Goal: Information Seeking & Learning: Learn about a topic

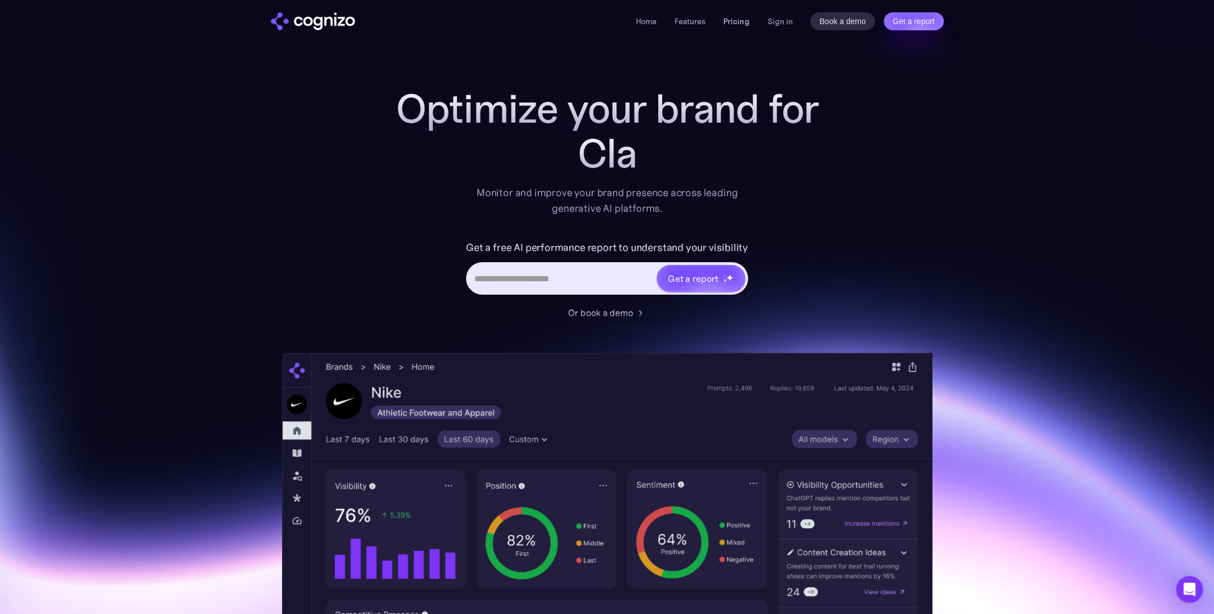
click at [743, 24] on link "Pricing" at bounding box center [736, 21] width 26 height 10
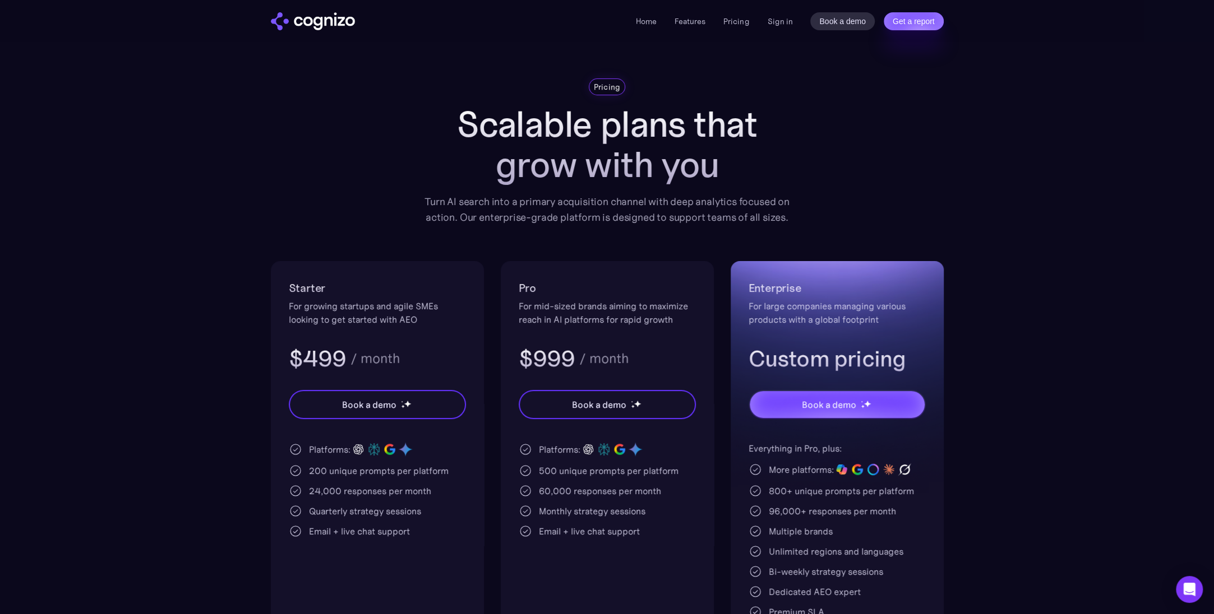
scroll to position [112, 0]
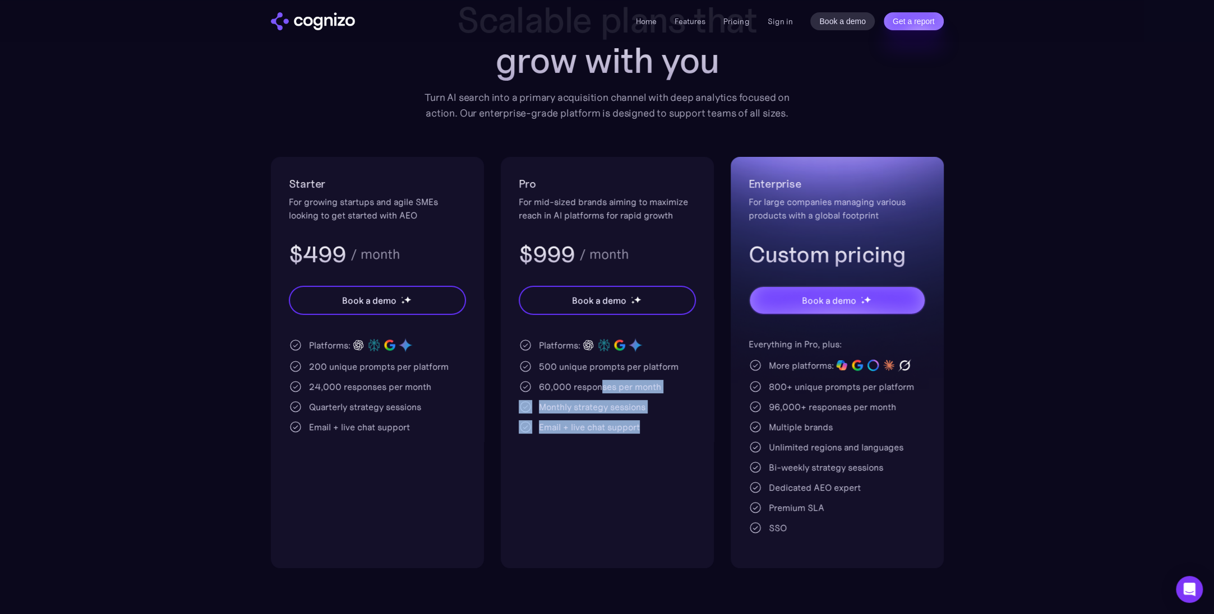
drag, startPoint x: 598, startPoint y: 381, endPoint x: 640, endPoint y: 452, distance: 83.4
click at [640, 452] on div "Pro For mid-sized brands aiming to maximize reach in AI platforms for rapid gro…" at bounding box center [607, 362] width 213 height 411
click at [597, 500] on div "Pro For mid-sized brands aiming to maximize reach in AI platforms for rapid gro…" at bounding box center [607, 362] width 213 height 411
drag, startPoint x: 573, startPoint y: 427, endPoint x: 664, endPoint y: 424, distance: 90.9
click at [664, 424] on div "Email + live chat support" at bounding box center [607, 426] width 177 height 13
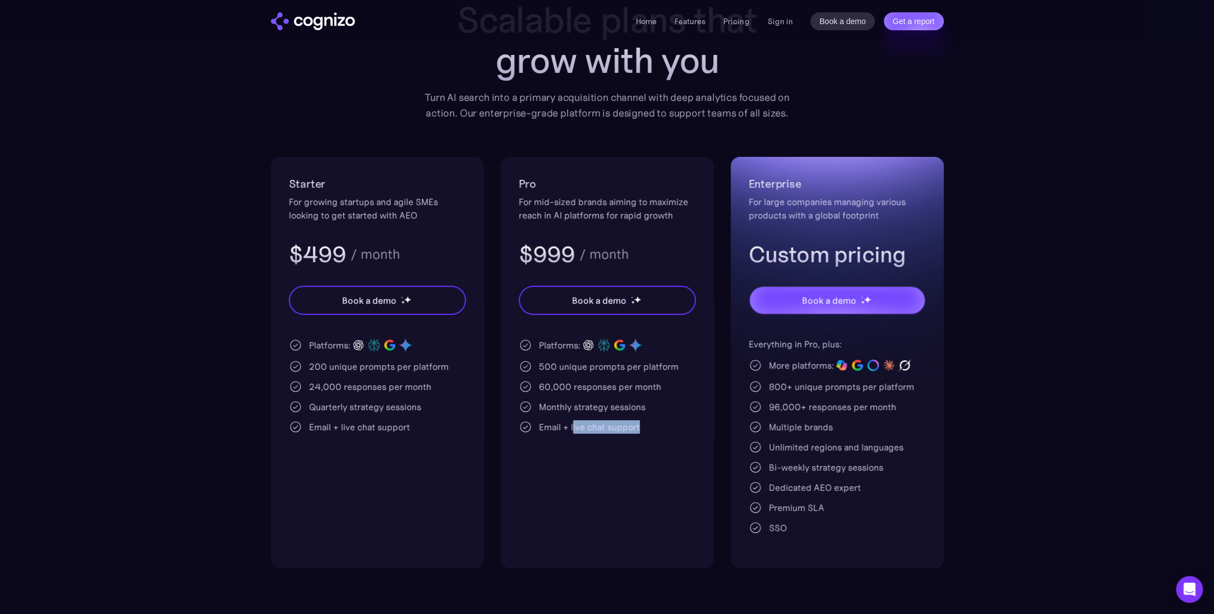
click at [643, 482] on div "Pro For mid-sized brands aiming to maximize reach in AI platforms for rapid gro…" at bounding box center [607, 362] width 213 height 411
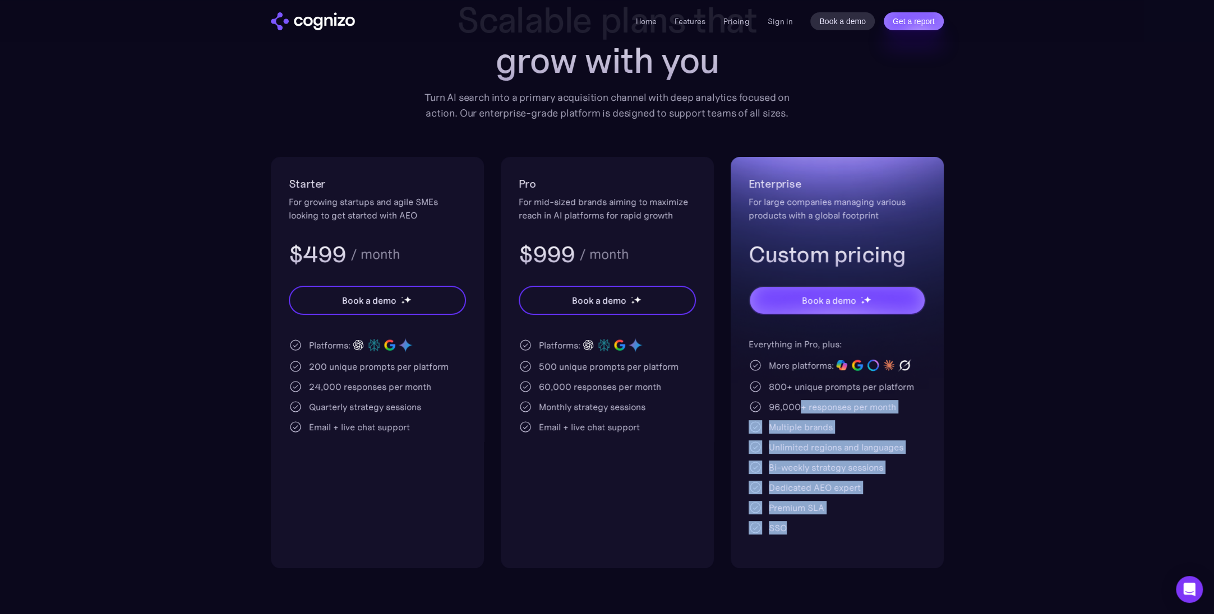
drag, startPoint x: 800, startPoint y: 403, endPoint x: 833, endPoint y: 535, distance: 136.2
click at [833, 535] on div "Enterprise For large companies managing various products with a global footprin…" at bounding box center [836, 362] width 213 height 411
click at [906, 420] on div "Multiple brands" at bounding box center [836, 426] width 177 height 13
click at [831, 427] on div "Multiple brands" at bounding box center [801, 426] width 64 height 13
drag, startPoint x: 812, startPoint y: 441, endPoint x: 840, endPoint y: 538, distance: 100.4
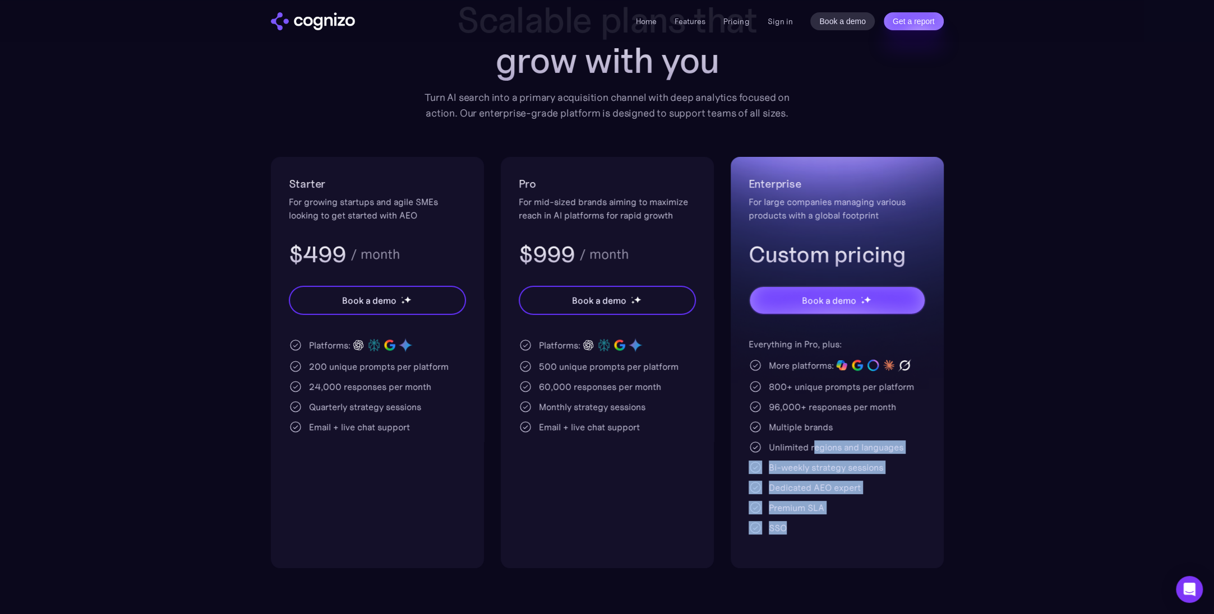
click at [840, 538] on div "Enterprise For large companies managing various products with a global footprin…" at bounding box center [836, 362] width 213 height 411
click at [945, 502] on section "Pricing Scalable plans that grow with you Turn AI search into a primary acquisi…" at bounding box center [607, 271] width 1214 height 594
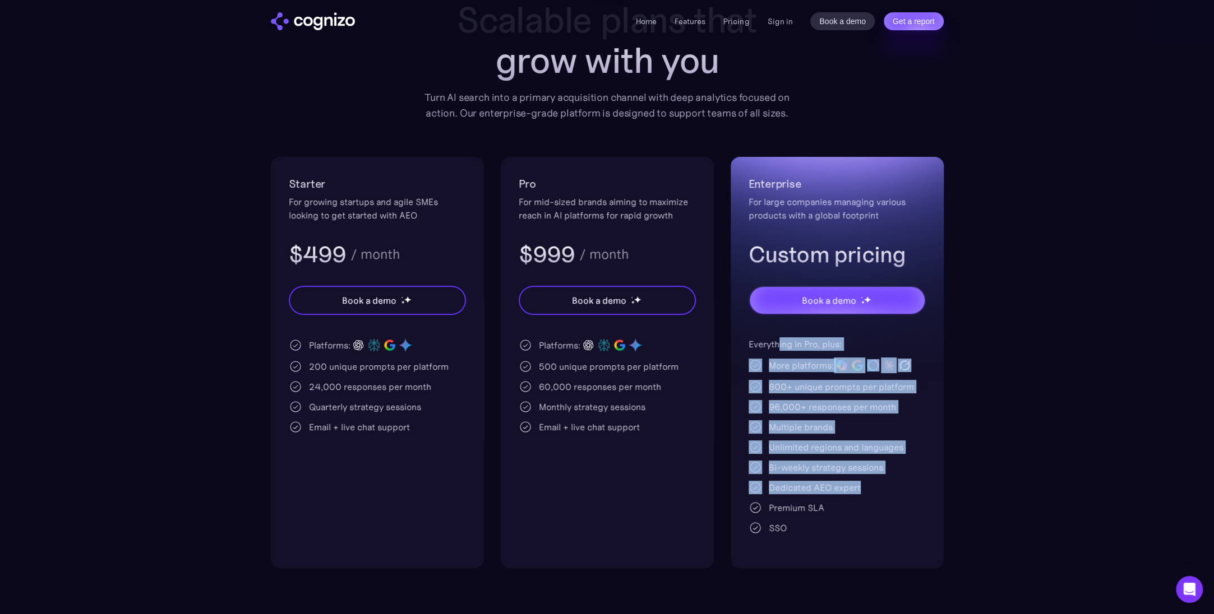
drag, startPoint x: 869, startPoint y: 492, endPoint x: 778, endPoint y: 348, distance: 170.3
click at [778, 348] on div "Everything in Pro, plus: More platforms: 800+ unique prompts per platform 96,00…" at bounding box center [836, 435] width 177 height 197
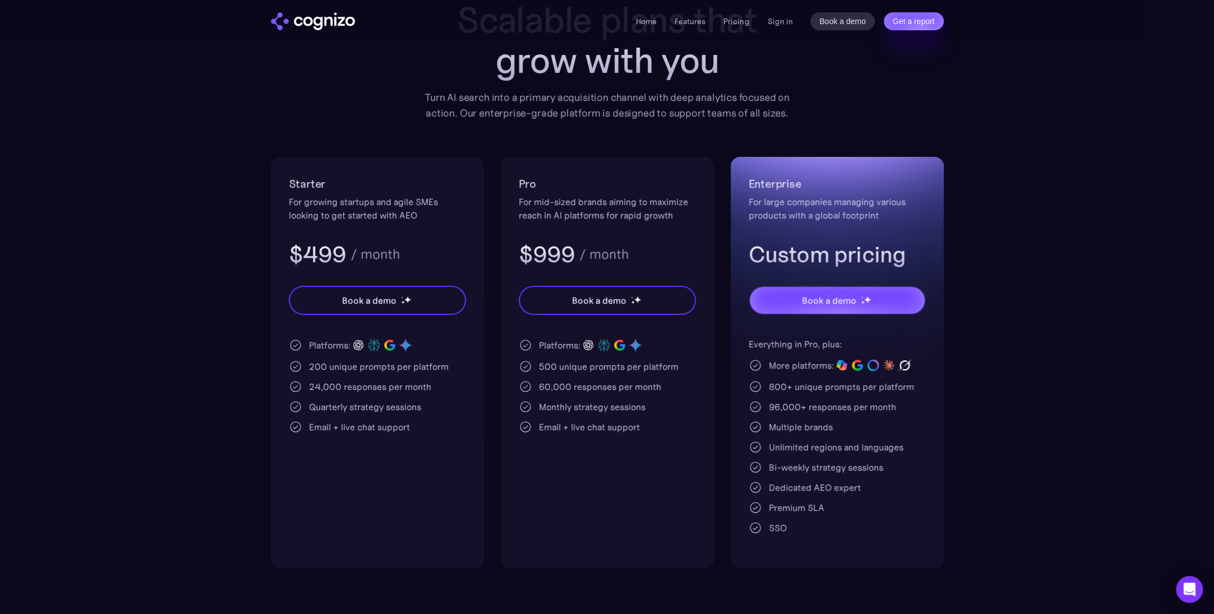
click at [836, 521] on div "SSO" at bounding box center [836, 527] width 177 height 13
click at [804, 521] on div "SSO" at bounding box center [836, 527] width 177 height 13
click at [135, 475] on section "Pricing Scalable plans that grow with you Turn AI search into a primary acquisi…" at bounding box center [607, 271] width 1214 height 594
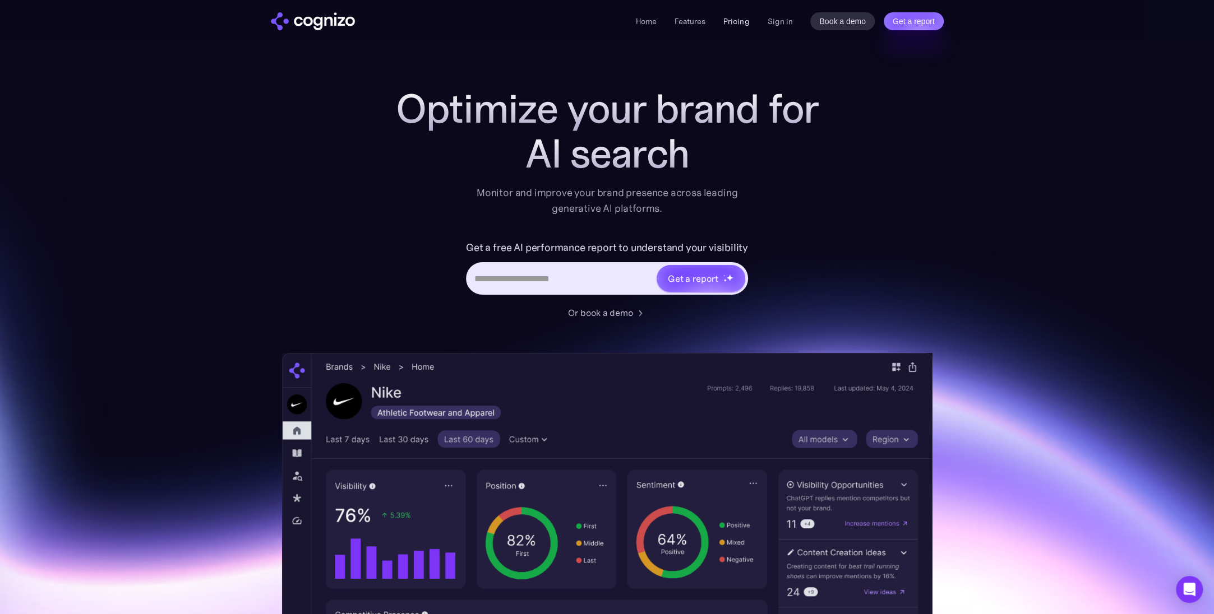
click at [738, 16] on link "Pricing" at bounding box center [736, 21] width 26 height 10
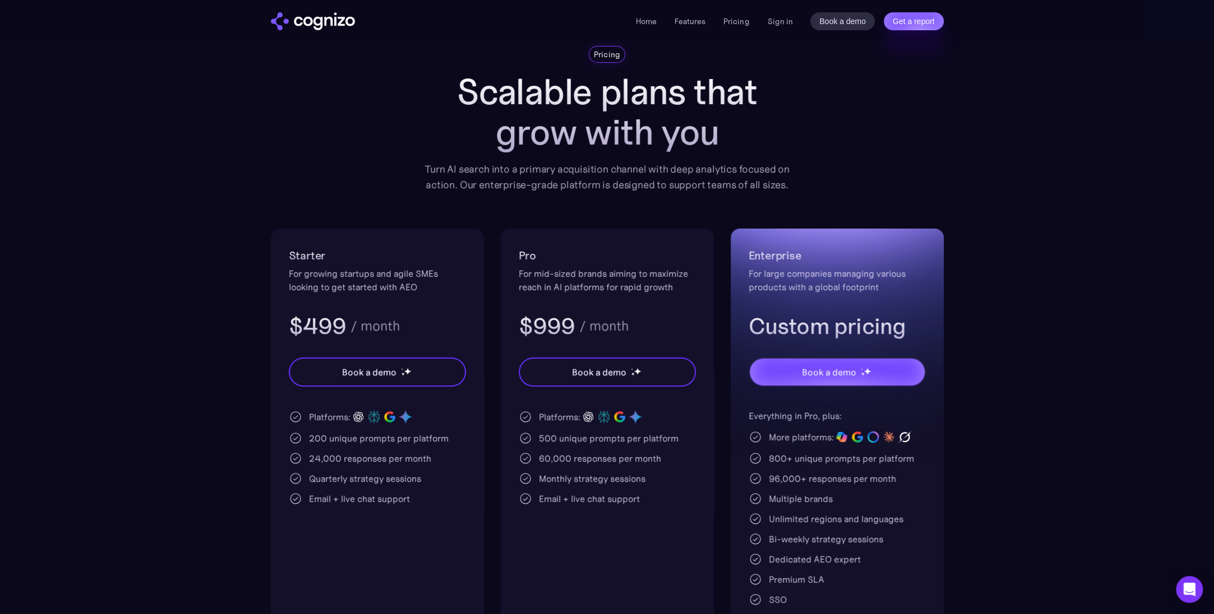
scroll to position [56, 0]
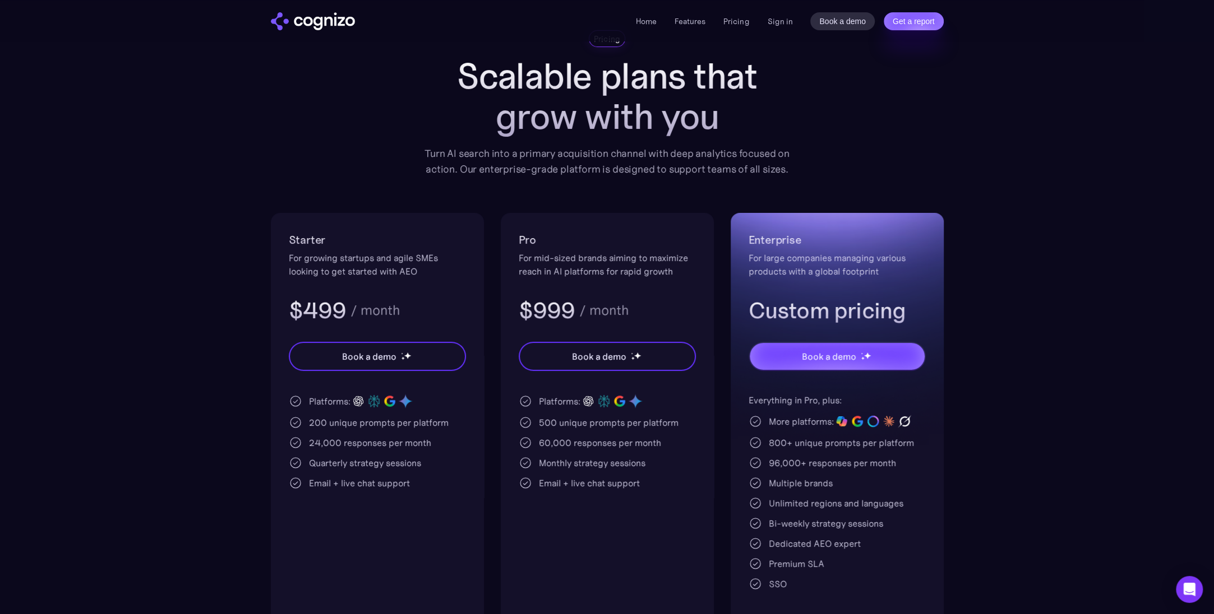
click at [25, 335] on section "Pricing Scalable plans that grow with you Turn AI search into a primary acquisi…" at bounding box center [607, 327] width 1214 height 594
click at [45, 350] on section "Pricing Scalable plans that grow with you Turn AI search into a primary acquisi…" at bounding box center [607, 327] width 1214 height 594
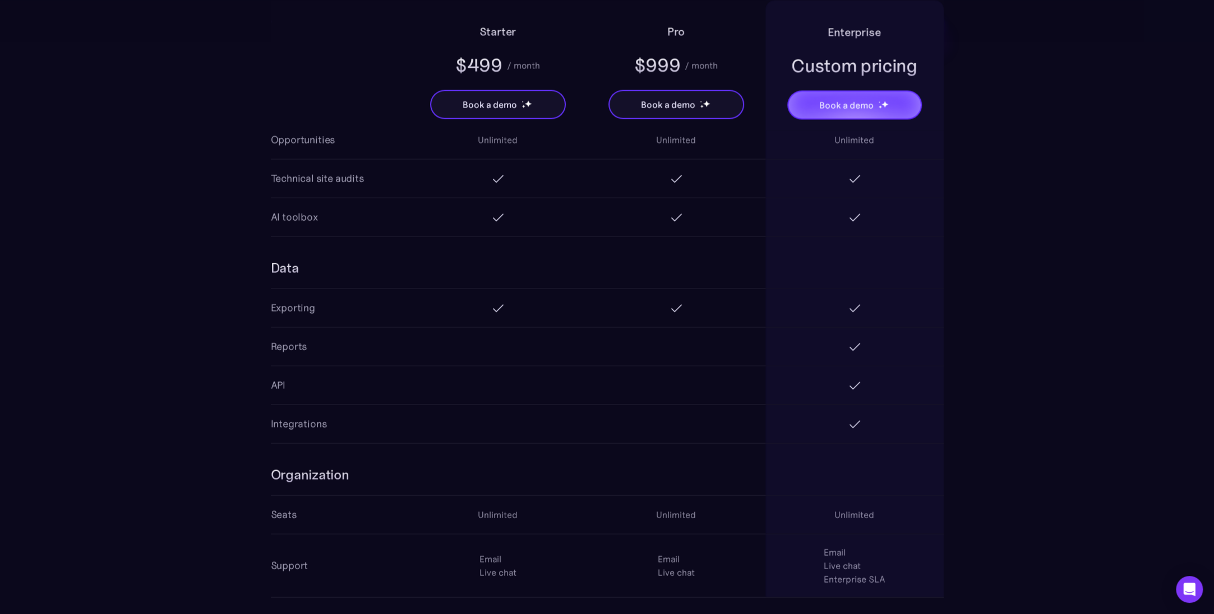
scroll to position [1738, 0]
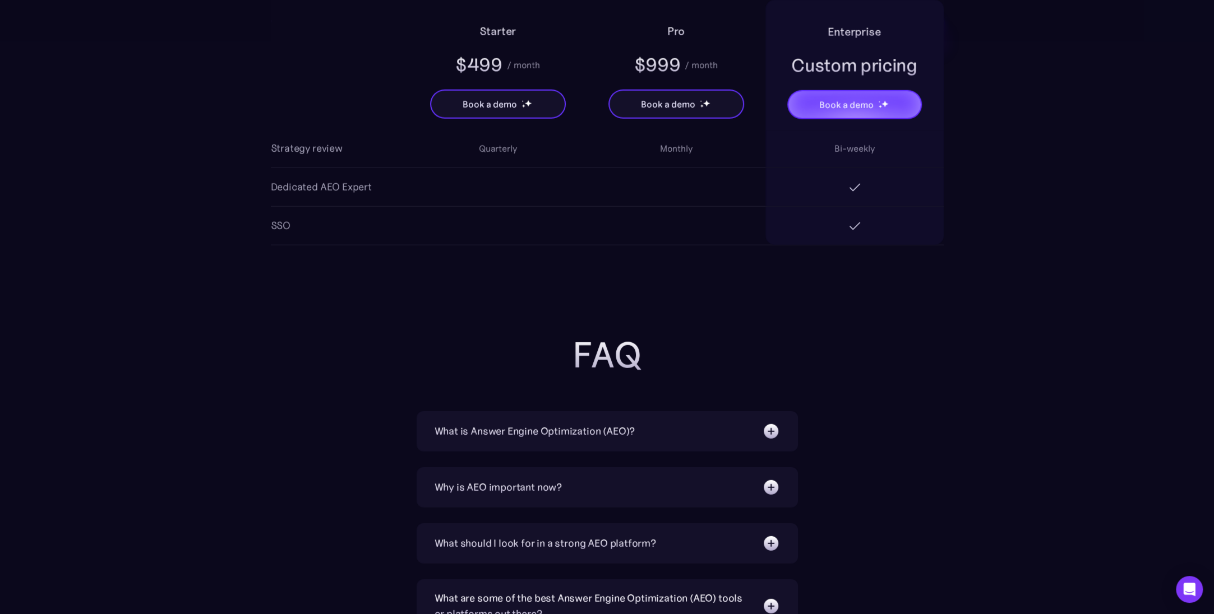
scroll to position [2242, 0]
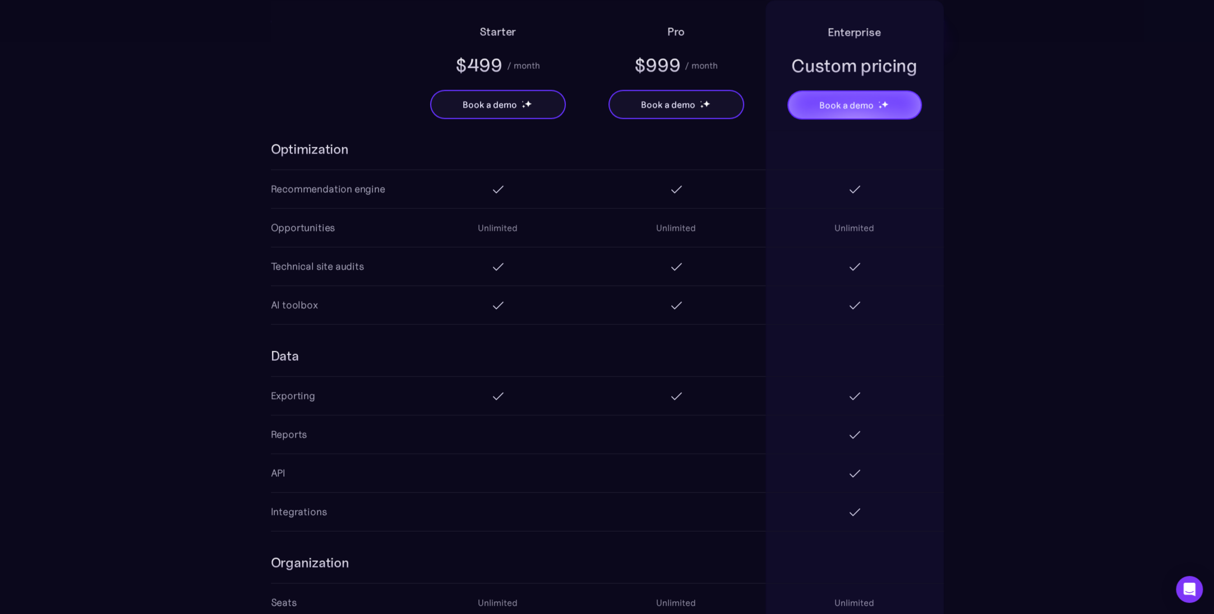
scroll to position [1626, 0]
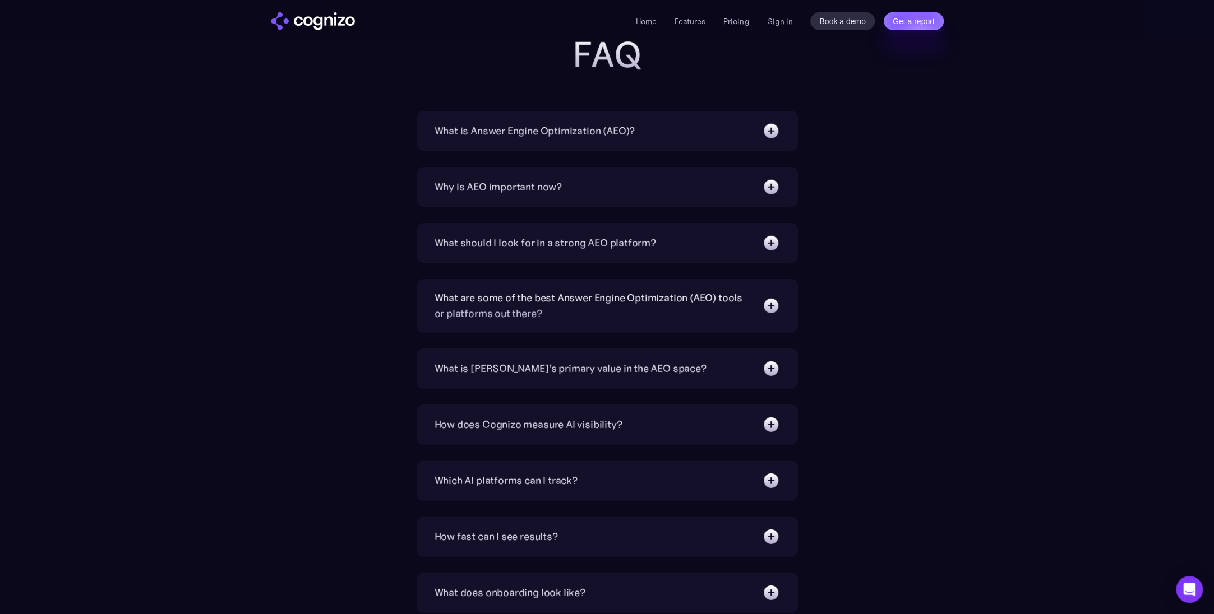
scroll to position [2522, 0]
click at [499, 428] on div "How does Cognizo measure AI visibility? We run prompts on each AI platform cont…" at bounding box center [606, 422] width 381 height 40
click at [774, 420] on img at bounding box center [771, 423] width 18 height 18
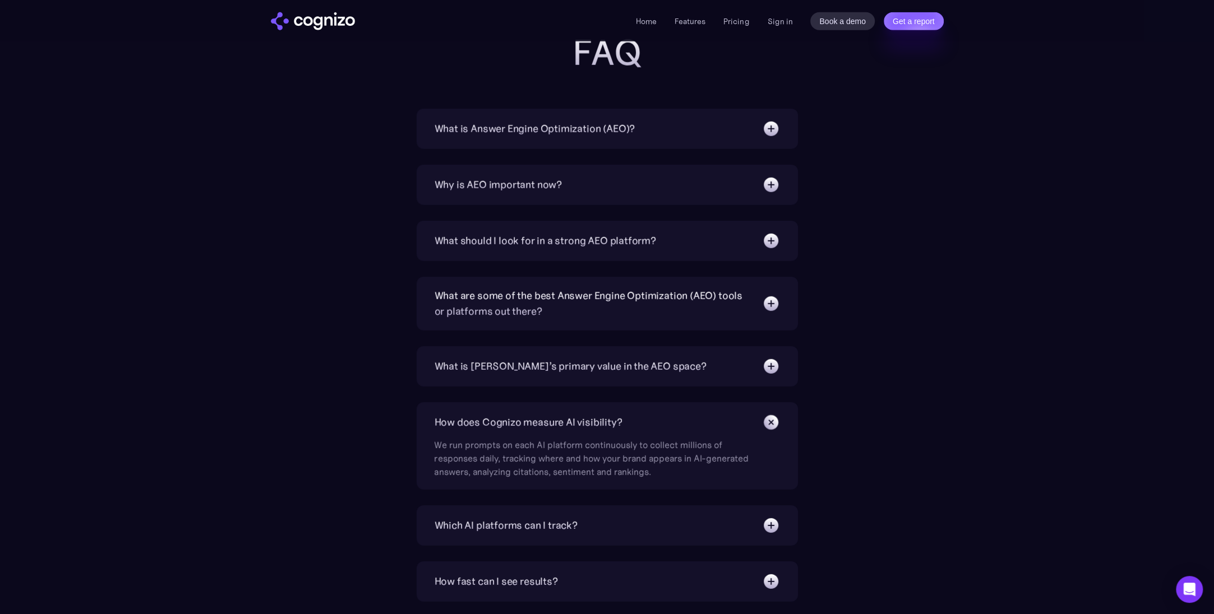
click at [773, 420] on img at bounding box center [770, 422] width 25 height 25
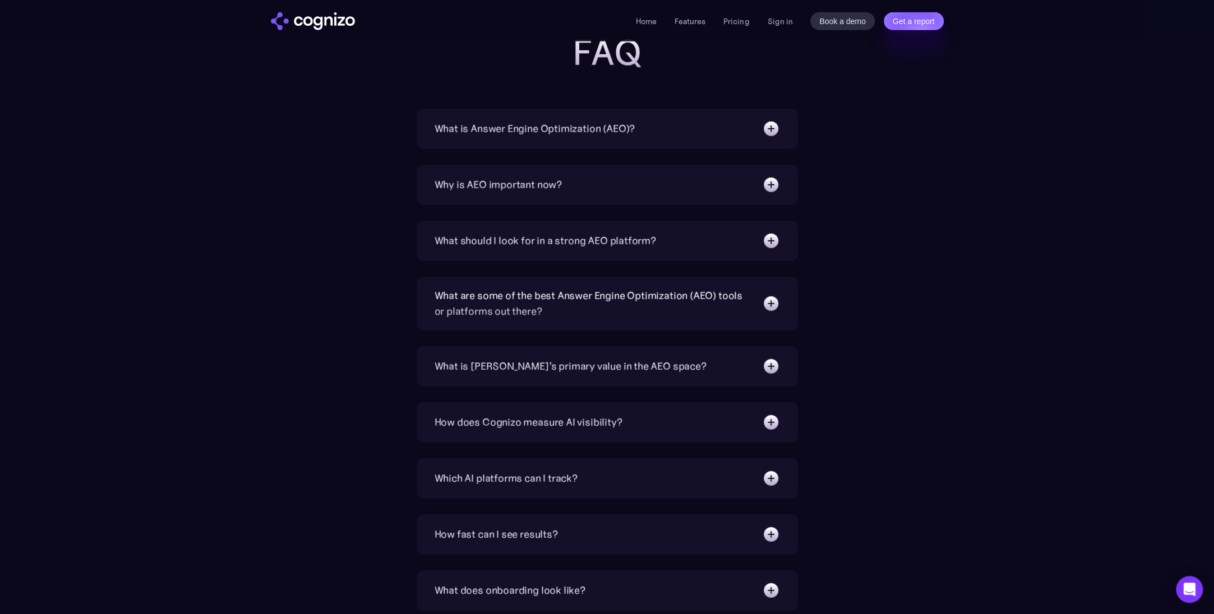
click at [767, 526] on img at bounding box center [771, 535] width 18 height 18
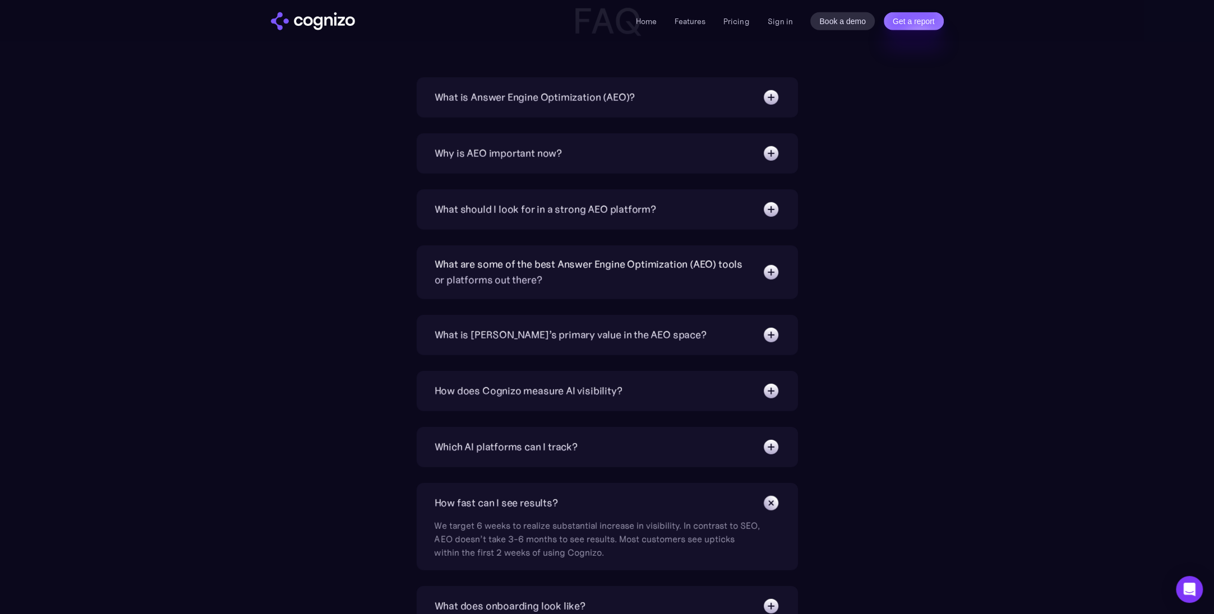
scroll to position [2578, 0]
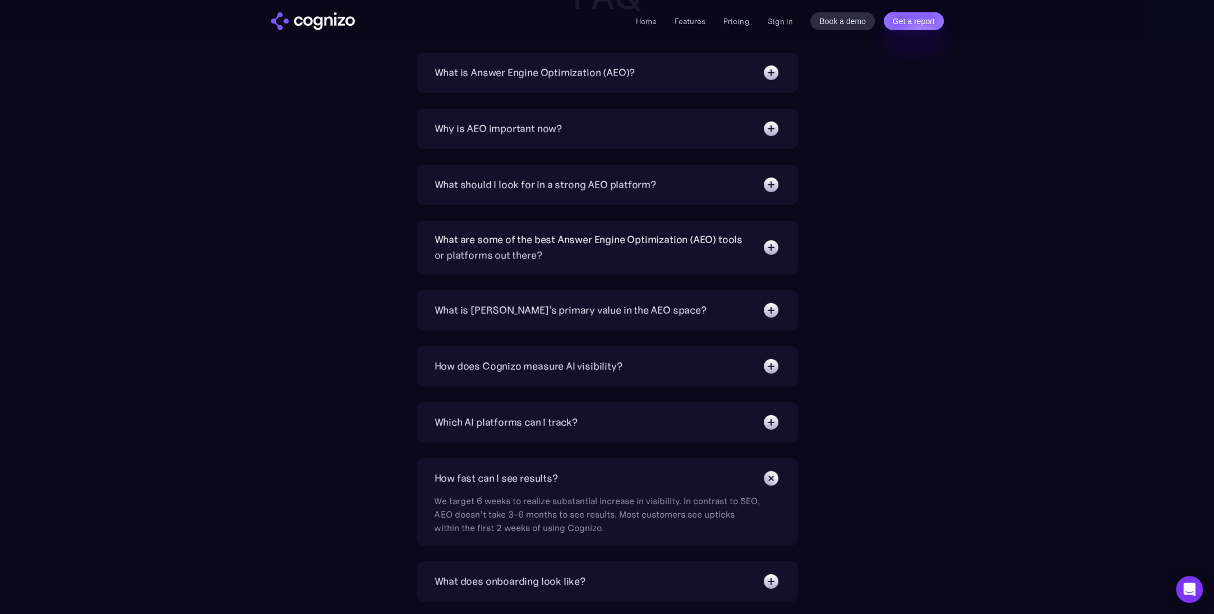
click at [771, 473] on img at bounding box center [770, 478] width 25 height 25
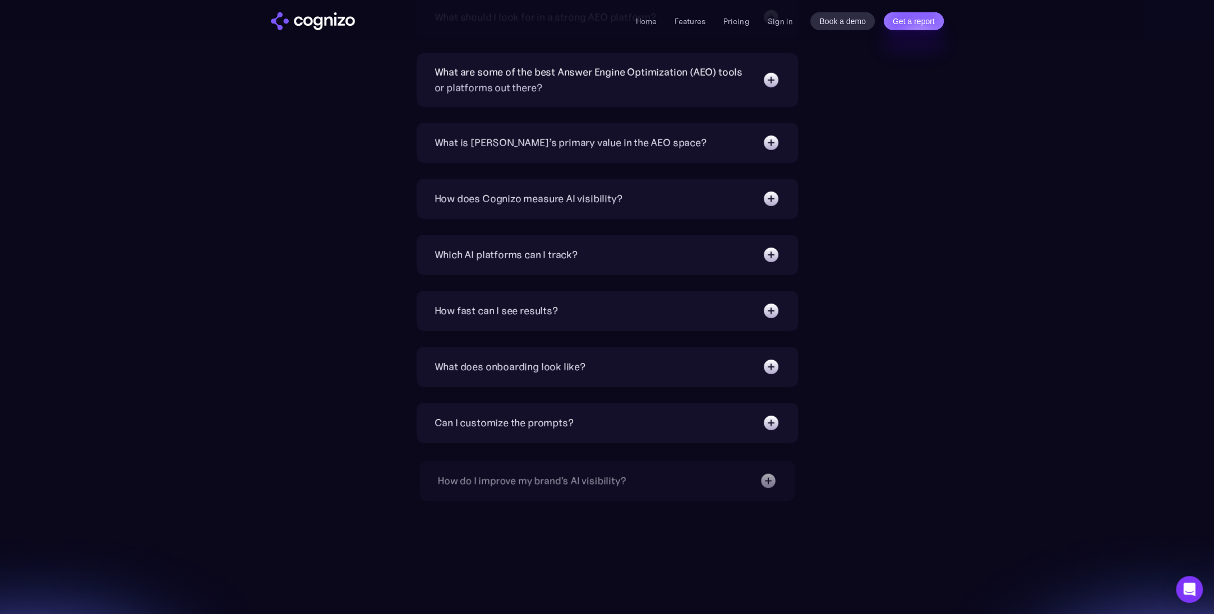
scroll to position [2747, 0]
click at [769, 362] on img at bounding box center [771, 367] width 18 height 18
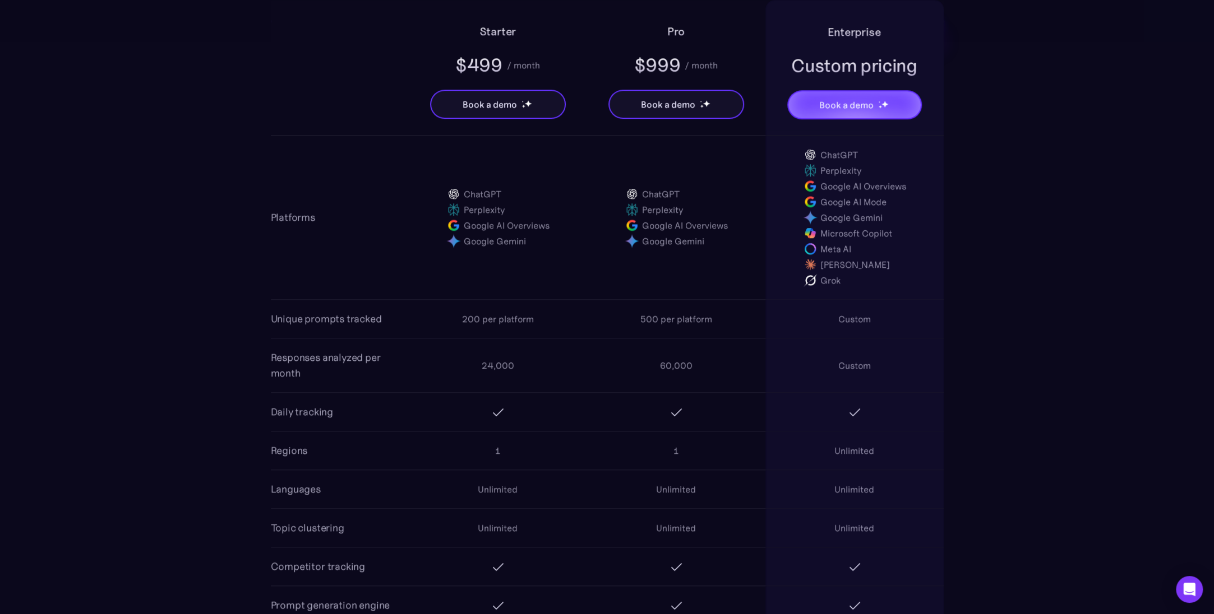
scroll to position [841, 0]
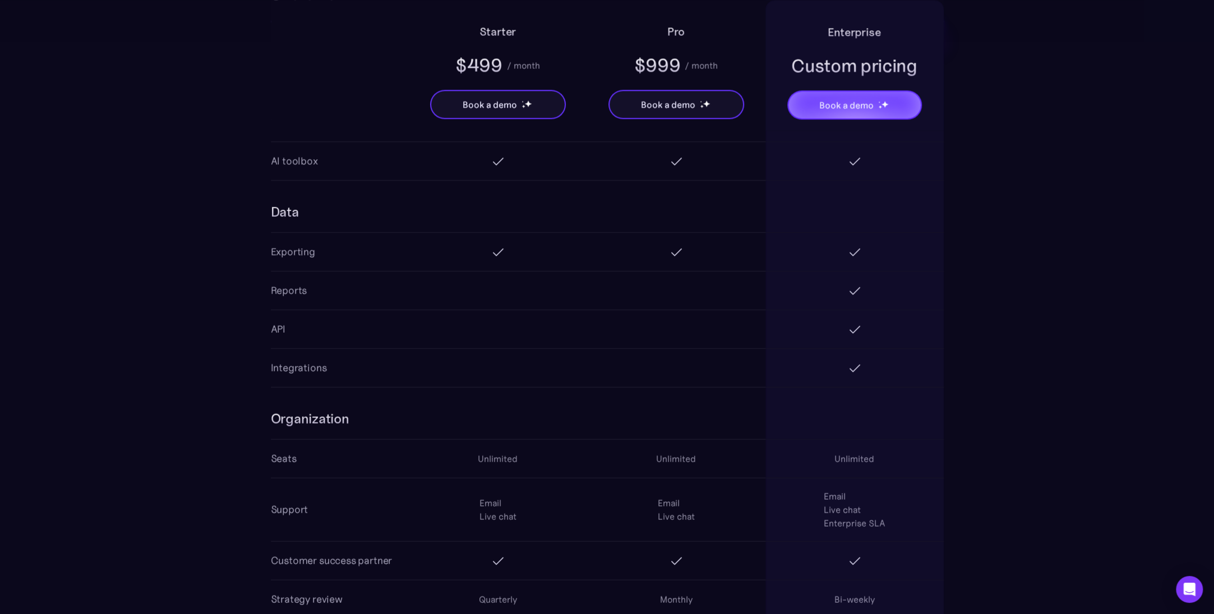
scroll to position [1794, 0]
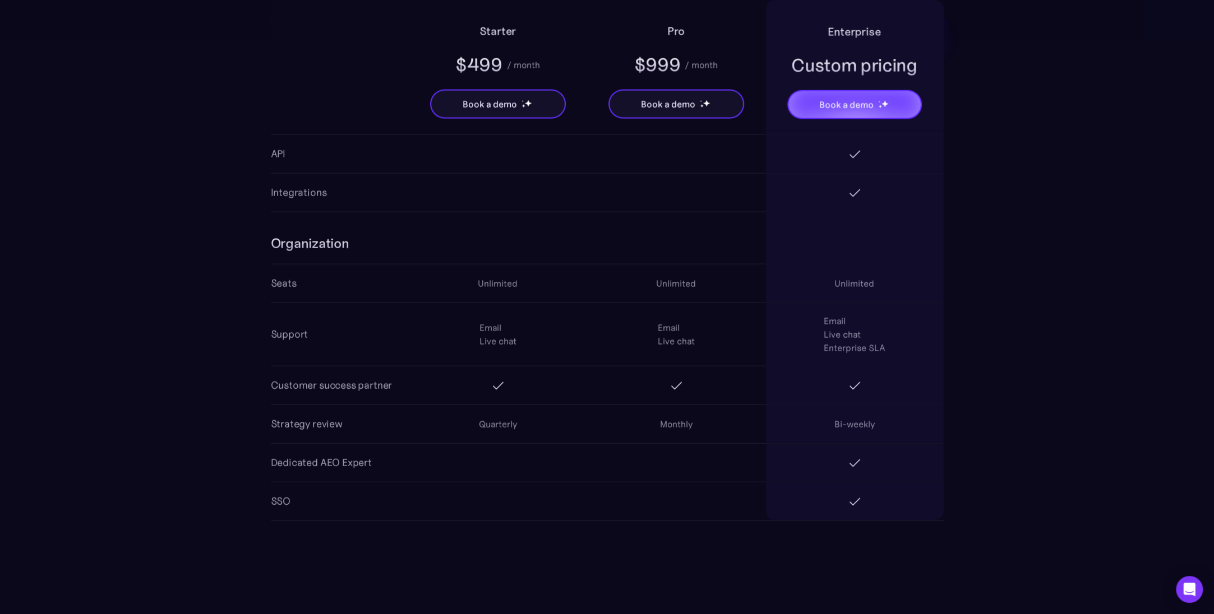
scroll to position [1962, 0]
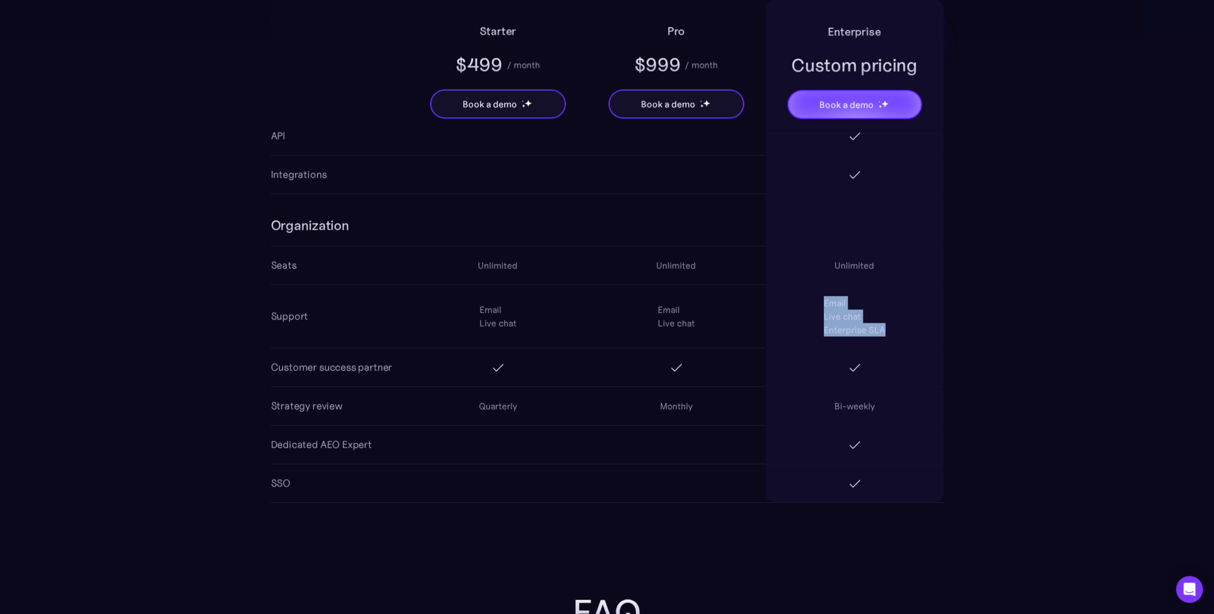
drag, startPoint x: 887, startPoint y: 320, endPoint x: 803, endPoint y: 288, distance: 89.4
click at [803, 288] on div "Email Live chat Enterprise SLA" at bounding box center [854, 316] width 178 height 63
drag, startPoint x: 842, startPoint y: 300, endPoint x: 872, endPoint y: 344, distance: 52.9
click at [872, 344] on div "Organization Seats Unlimited Unlimited Unlimited Support Email Live chat Email …" at bounding box center [607, 349] width 673 height 309
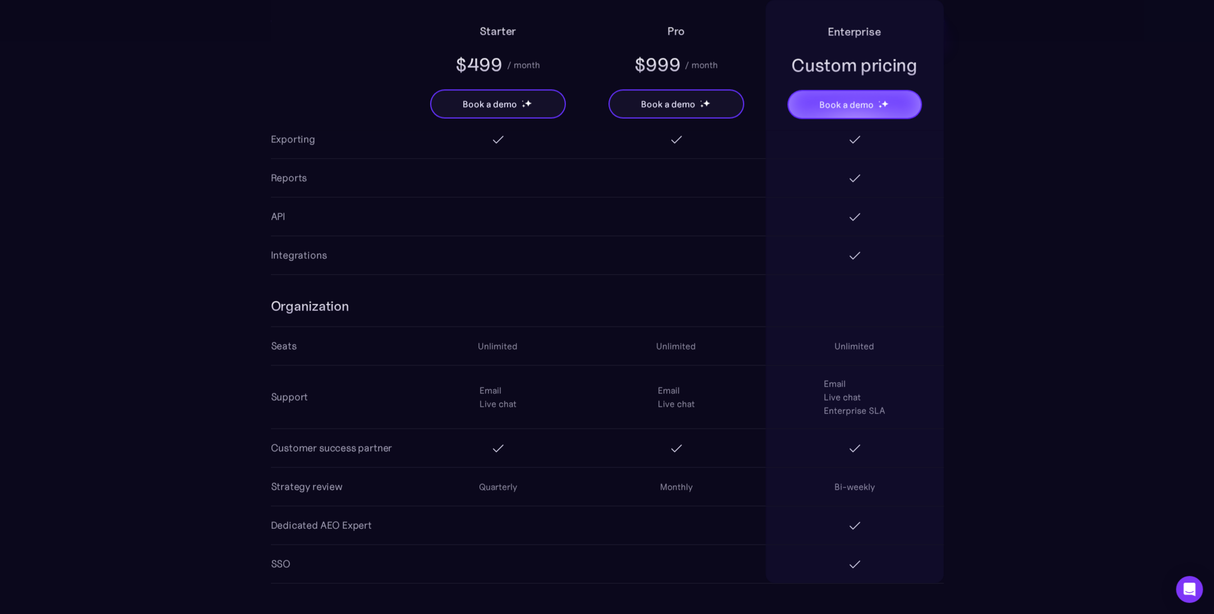
scroll to position [1906, 0]
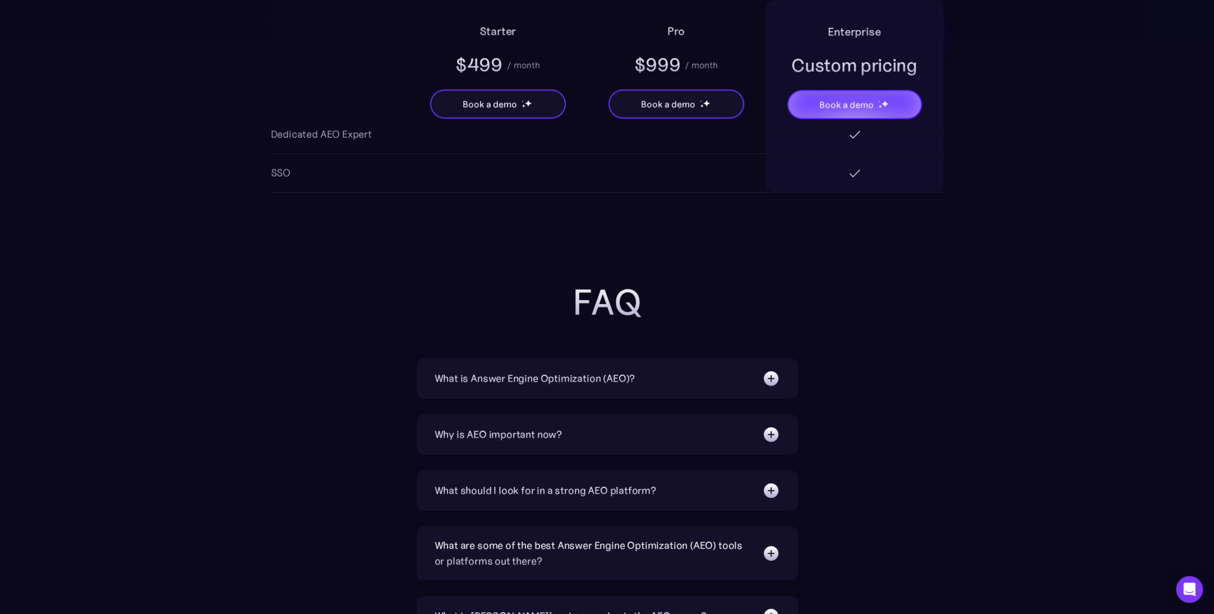
scroll to position [2298, 0]
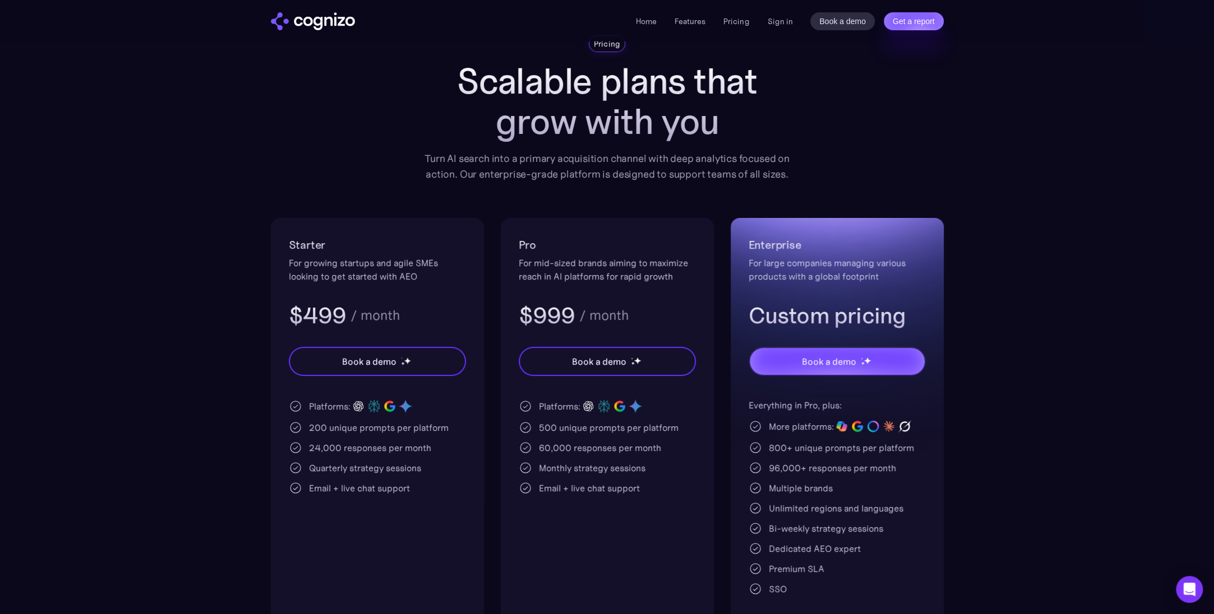
scroll to position [0, 0]
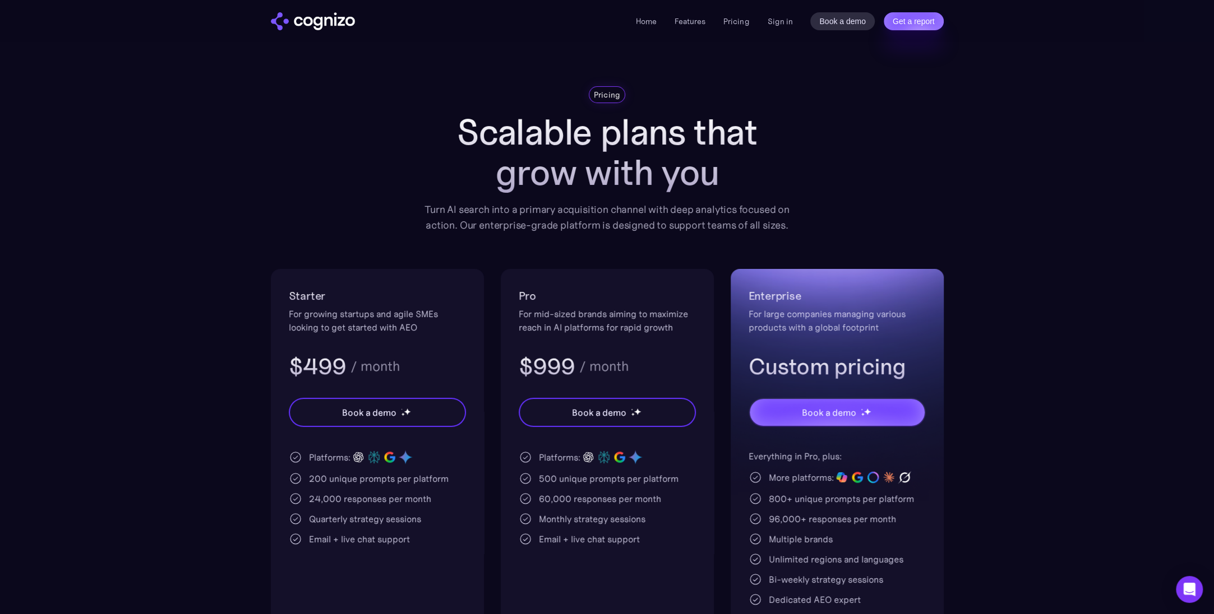
click at [766, 22] on div "Home Features Pricing Book a demo Get a report Sign in Book a demo Get a report" at bounding box center [789, 21] width 307 height 18
click at [780, 21] on link "Sign in" at bounding box center [779, 21] width 25 height 13
click at [698, 22] on link "Features" at bounding box center [689, 21] width 31 height 10
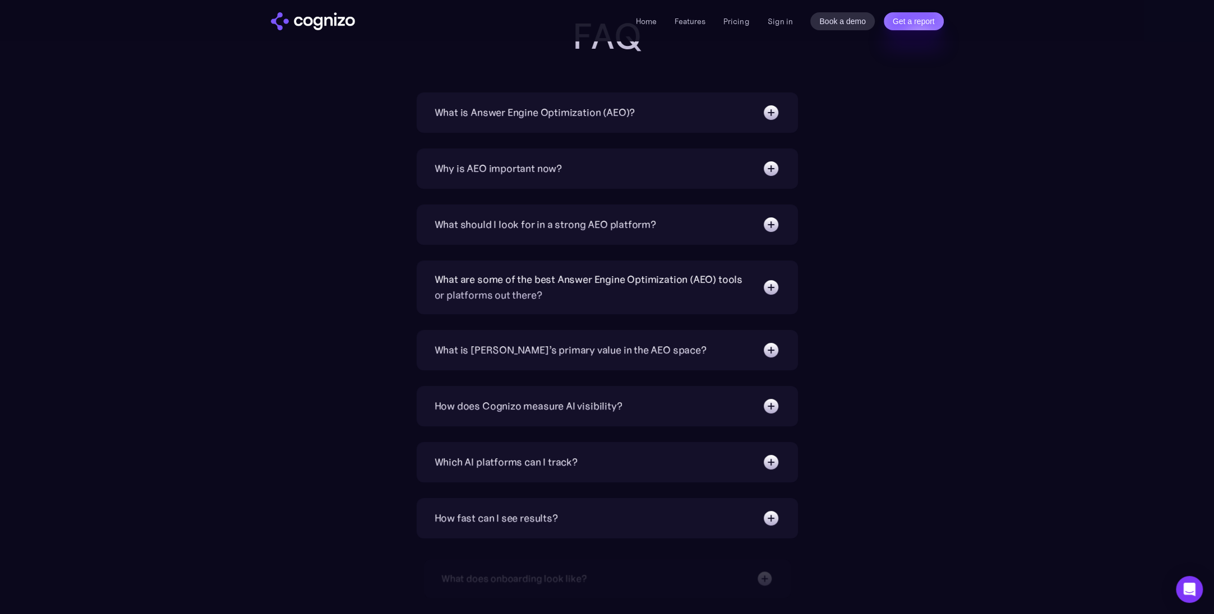
scroll to position [3652, 0]
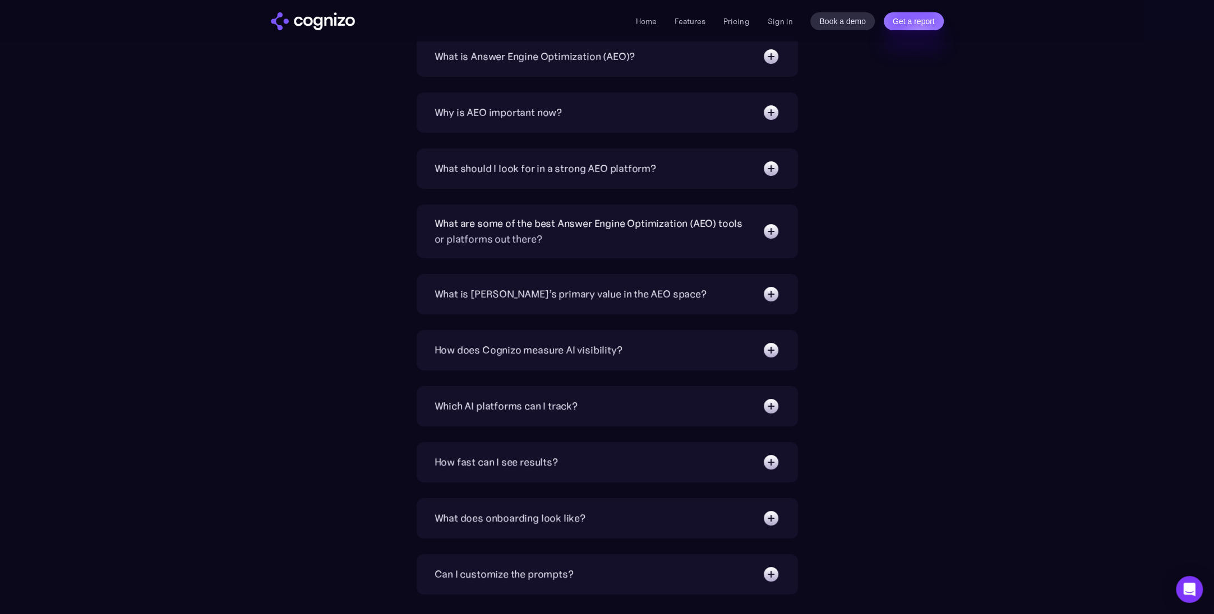
click at [663, 299] on div "What is [PERSON_NAME]’s primary value in the AEO space?" at bounding box center [570, 294] width 272 height 16
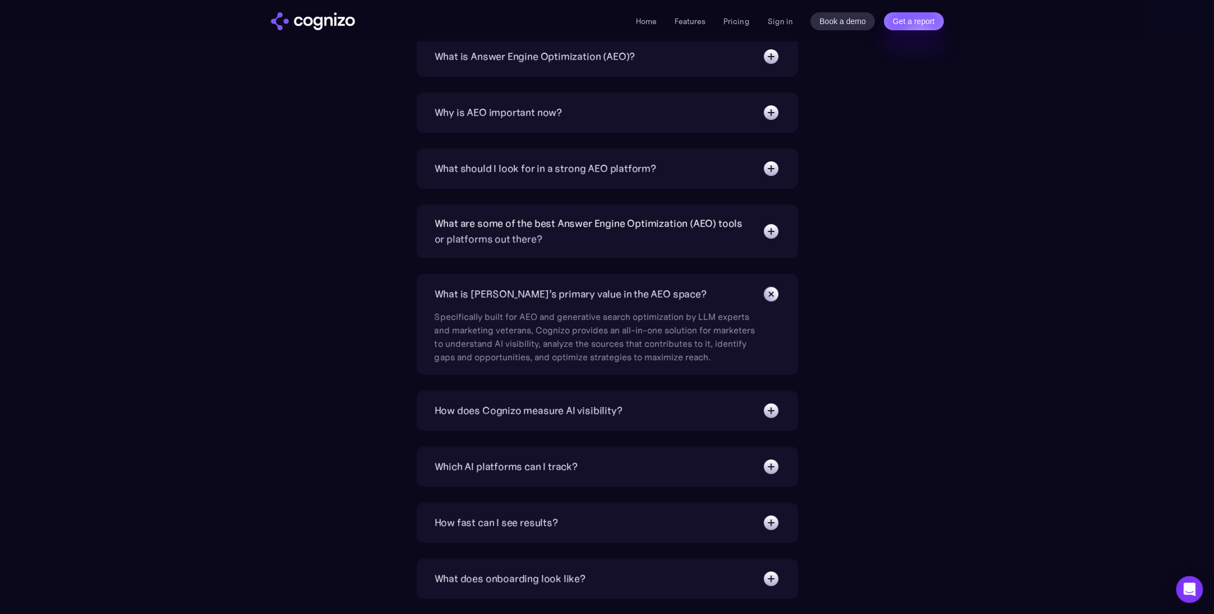
click at [649, 300] on div "What is [PERSON_NAME]’s primary value in the AEO space?" at bounding box center [570, 294] width 272 height 16
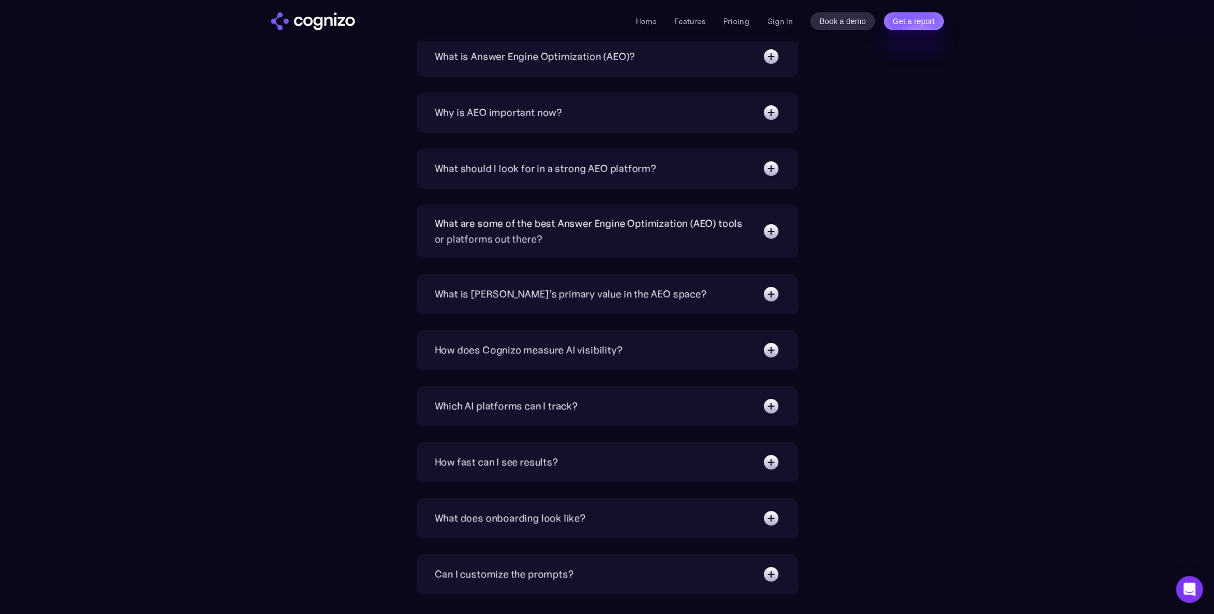
scroll to position [3765, 0]
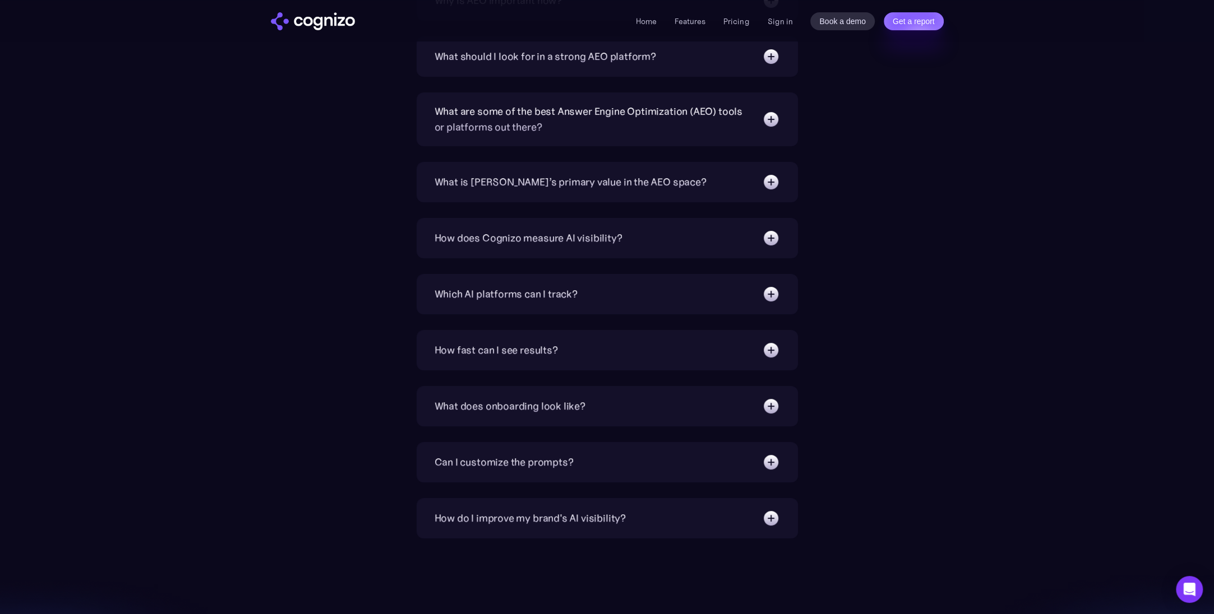
click at [582, 354] on div "How fast can I see results?" at bounding box center [606, 350] width 345 height 18
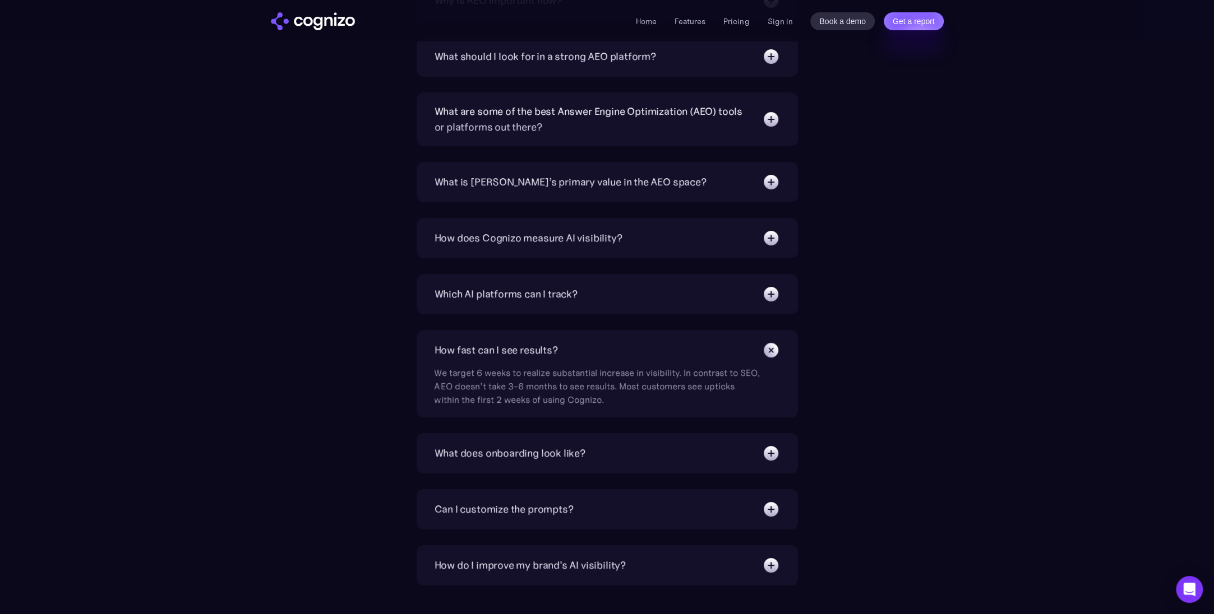
click at [582, 354] on div "How fast can I see results?" at bounding box center [606, 350] width 345 height 18
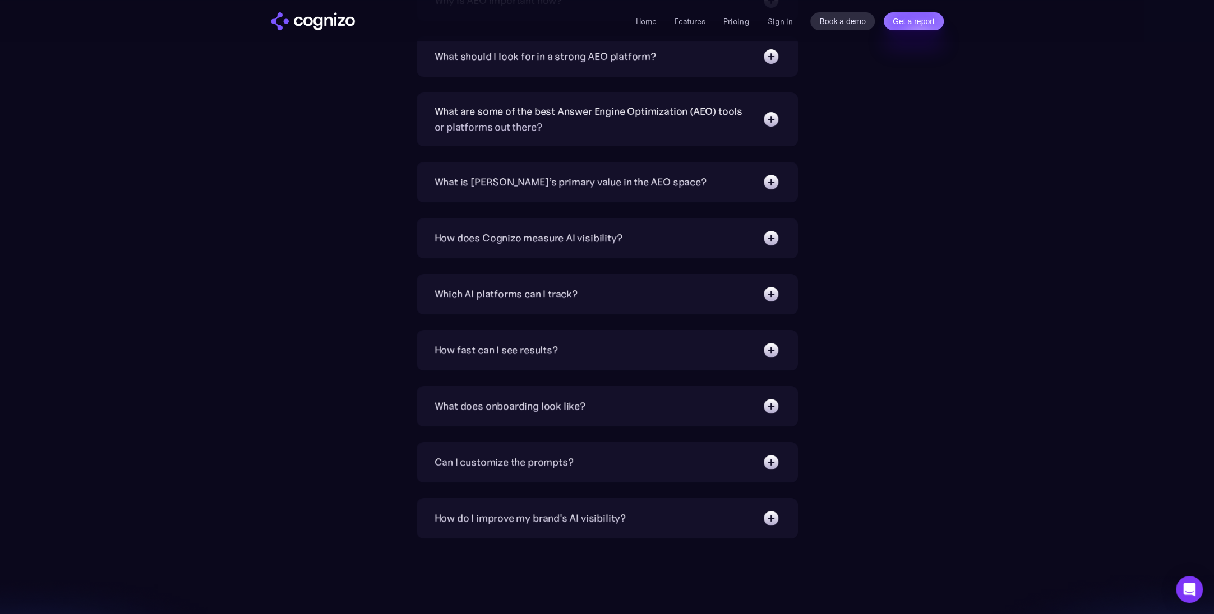
click at [575, 399] on div "What does onboarding look like? Instant. You’ll have a premade prompt set to st…" at bounding box center [606, 406] width 381 height 40
click at [569, 410] on div "What does onboarding look like?" at bounding box center [509, 407] width 151 height 16
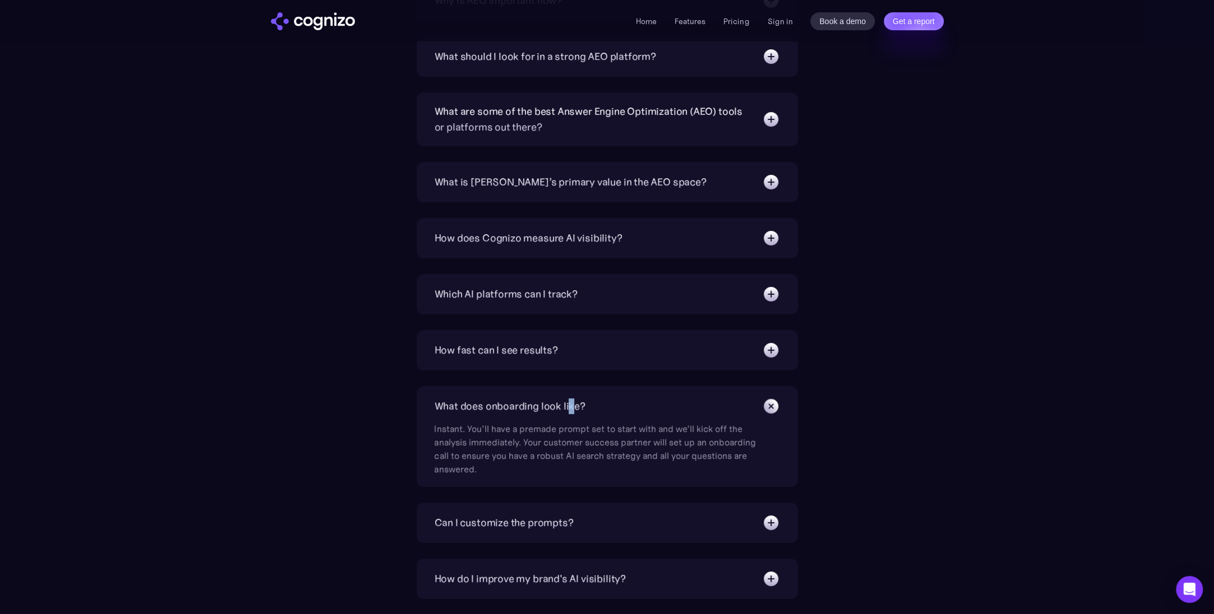
click at [568, 410] on div "What does onboarding look like?" at bounding box center [509, 407] width 151 height 16
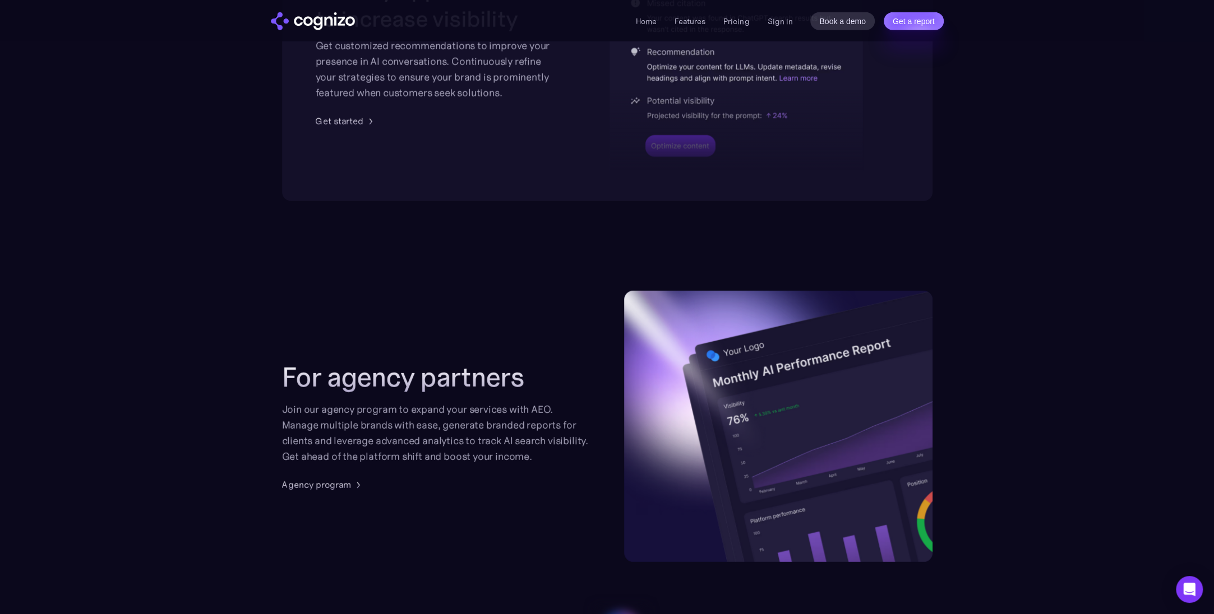
scroll to position [2363, 0]
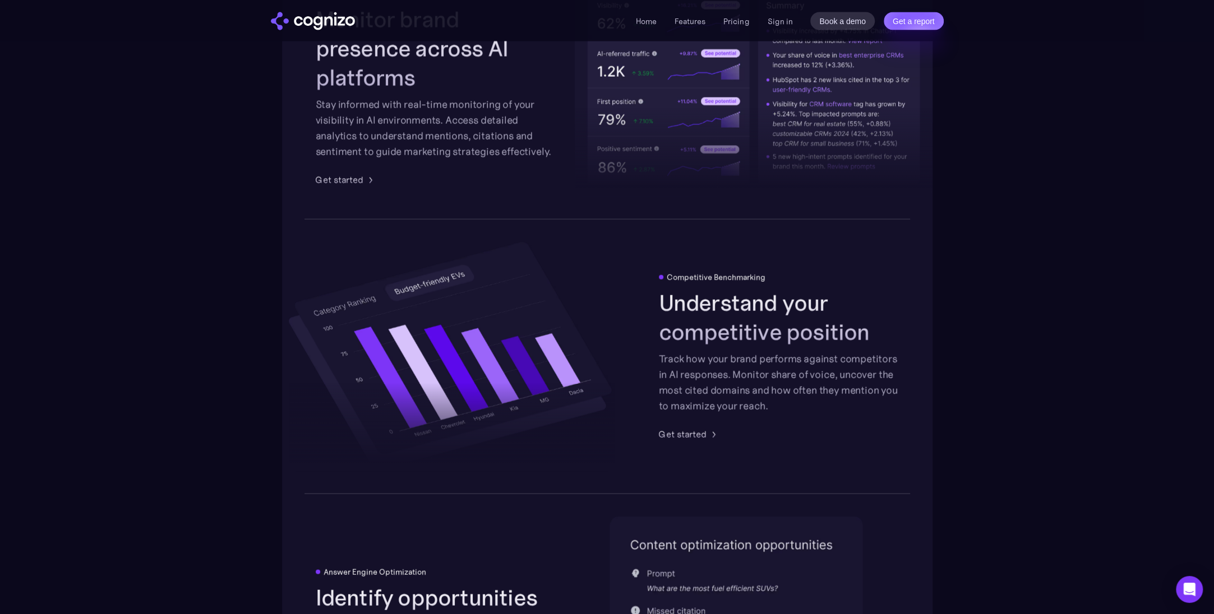
scroll to position [1859, 0]
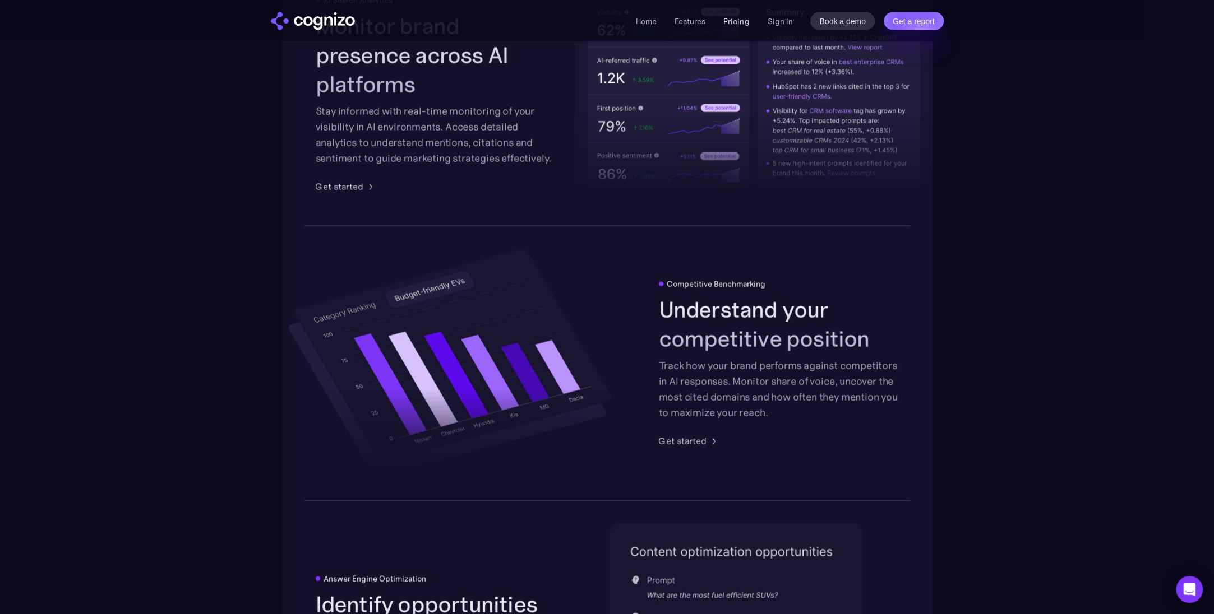
click at [740, 24] on link "Pricing" at bounding box center [736, 21] width 26 height 10
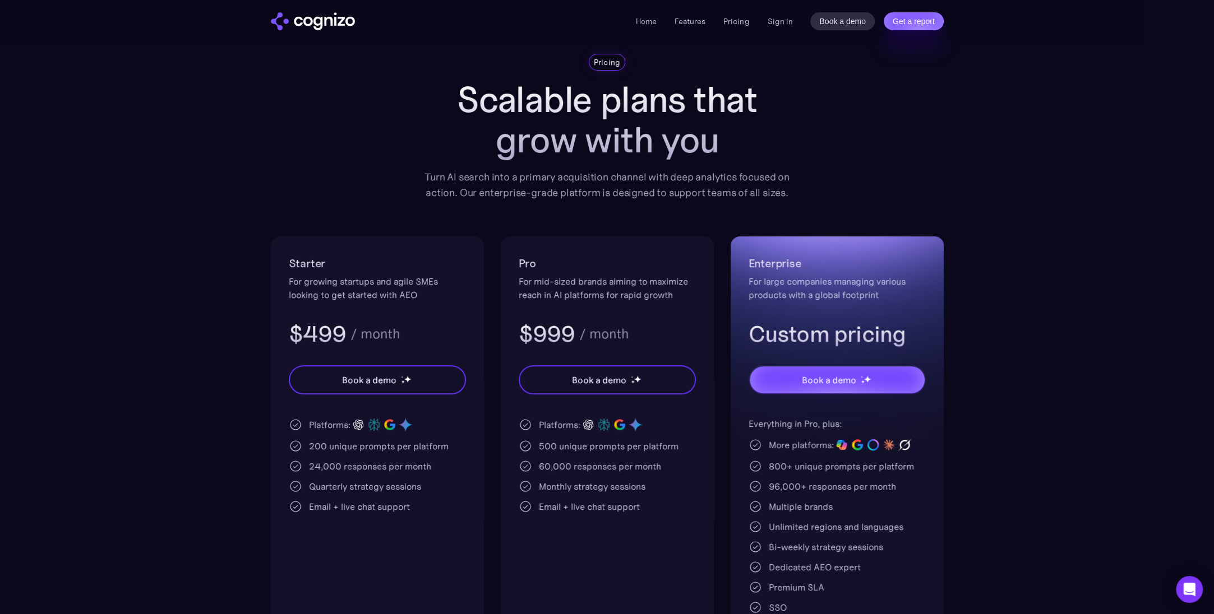
scroll to position [112, 0]
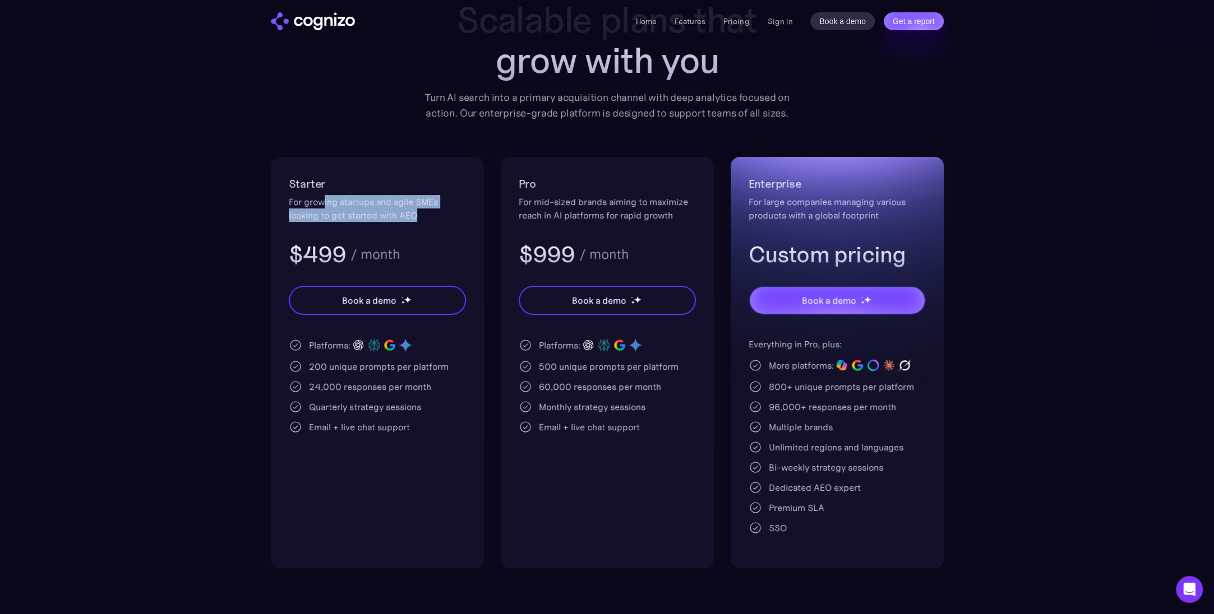
drag, startPoint x: 322, startPoint y: 207, endPoint x: 434, endPoint y: 215, distance: 112.3
click at [434, 215] on div "For growing startups and agile SMEs looking to get started with AEO" at bounding box center [377, 208] width 177 height 27
click at [187, 335] on section "Pricing Scalable plans that grow with you Turn AI search into a primary acquisi…" at bounding box center [607, 271] width 1214 height 594
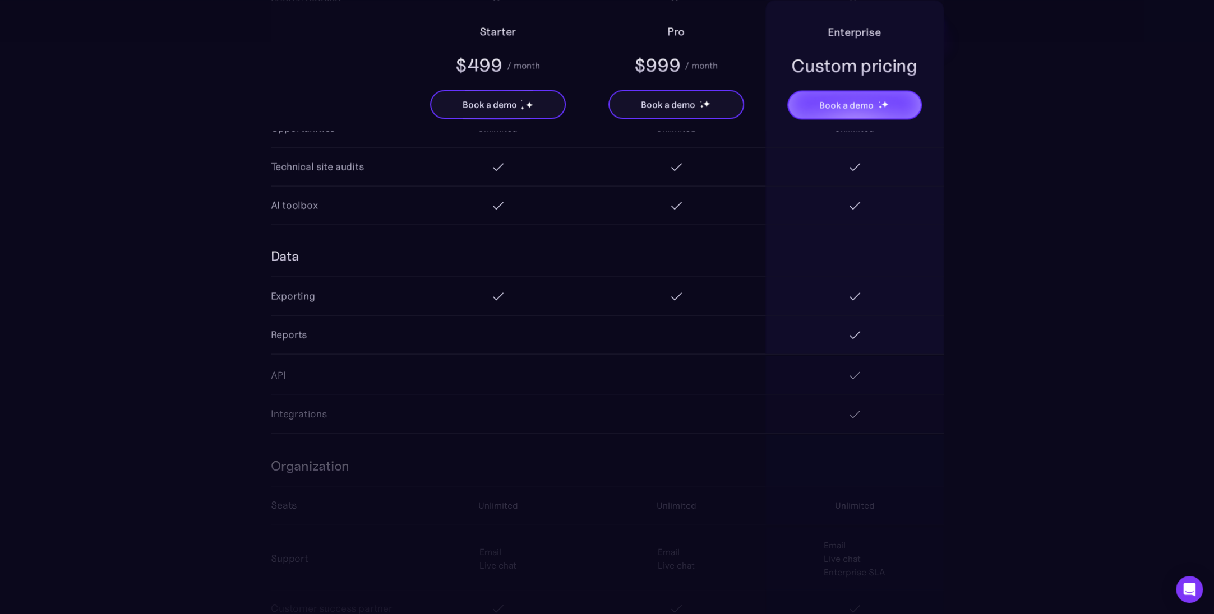
scroll to position [1738, 0]
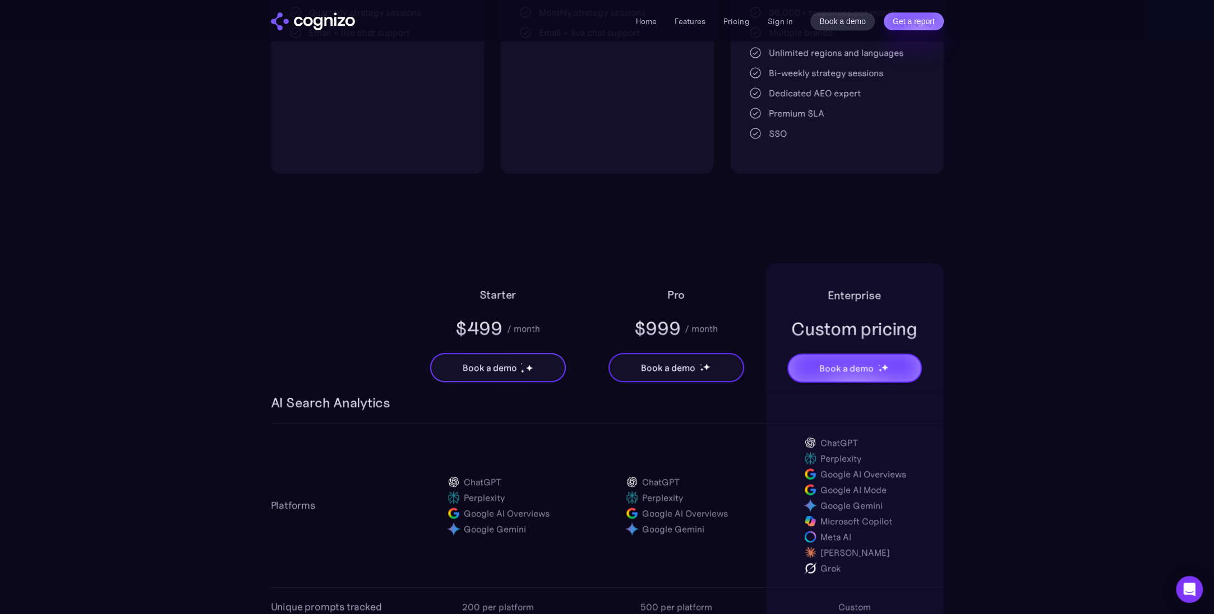
scroll to position [504, 0]
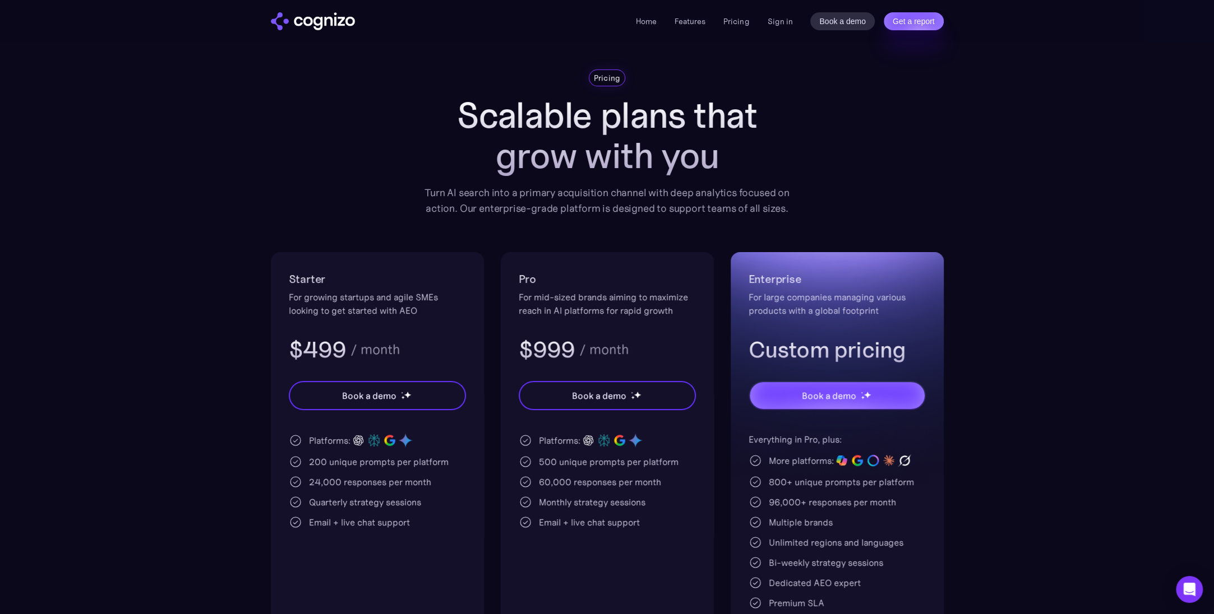
scroll to position [0, 0]
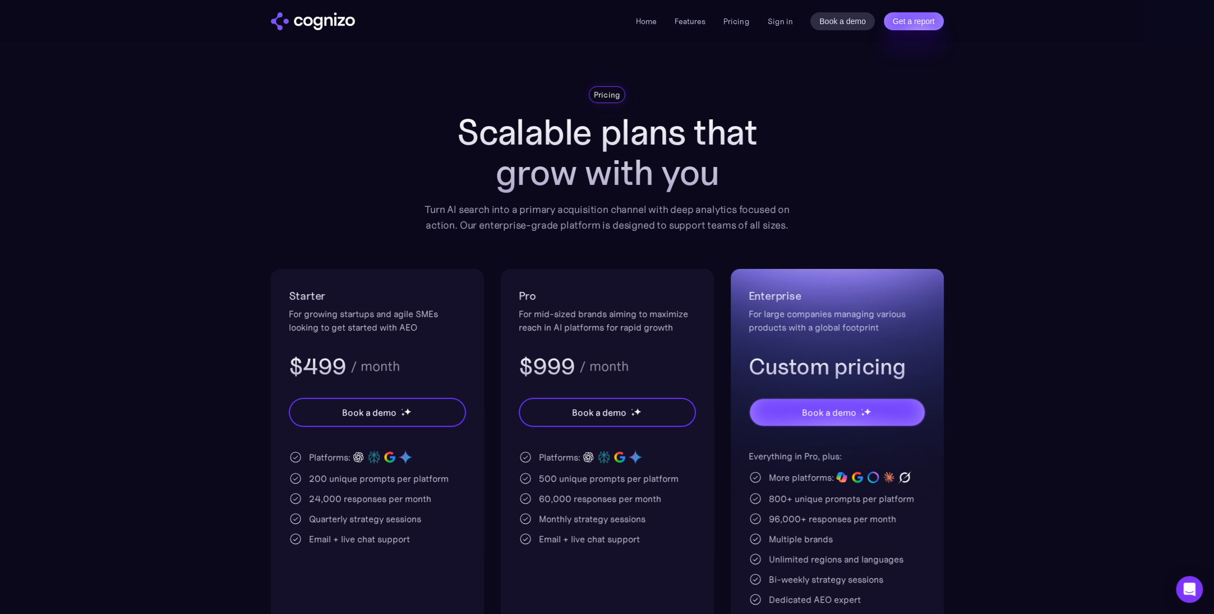
click at [119, 483] on section "Pricing Scalable plans that grow with you Turn AI search into a primary acquisi…" at bounding box center [607, 383] width 1214 height 594
click at [59, 406] on section "Pricing Scalable plans that grow with you Turn AI search into a primary acquisi…" at bounding box center [607, 383] width 1214 height 594
click at [465, 11] on div "Home Features Pricing Book a demo Get a report Sign in Book a demo Get a report" at bounding box center [606, 20] width 807 height 41
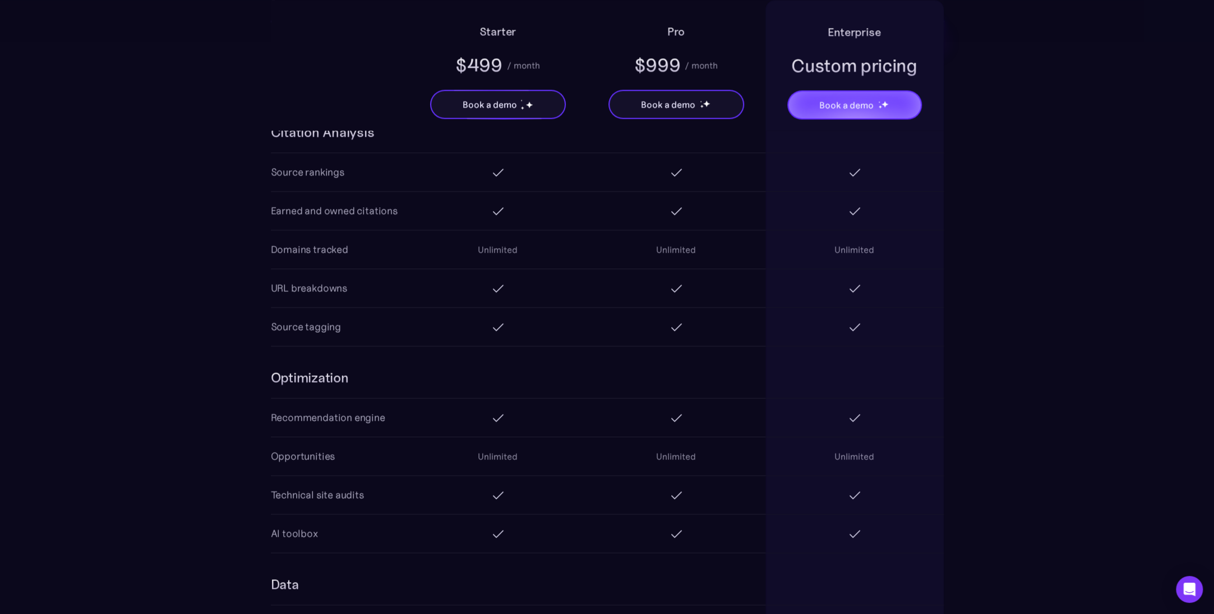
scroll to position [1345, 0]
